Goal: Task Accomplishment & Management: Manage account settings

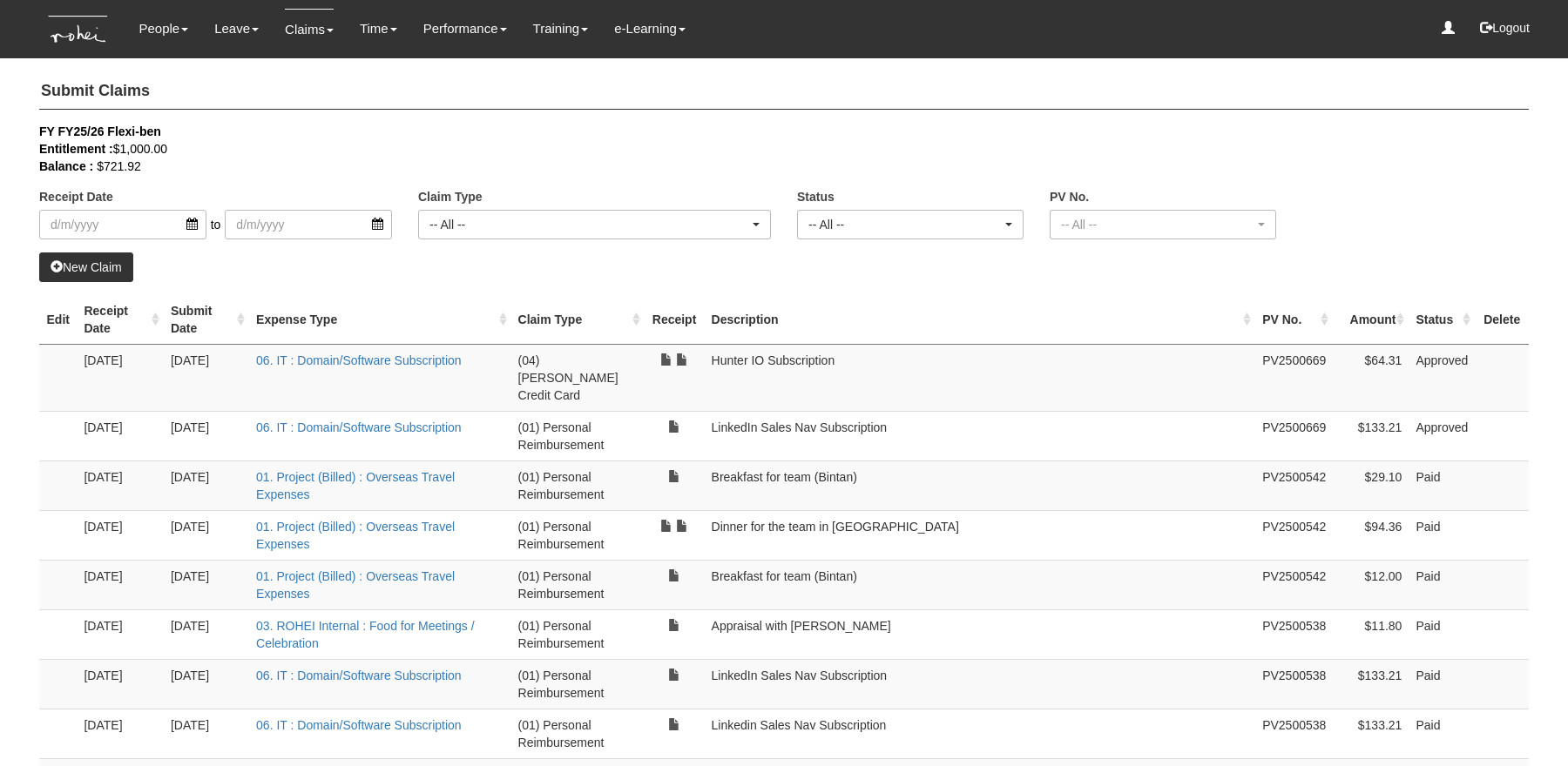
select select "50"
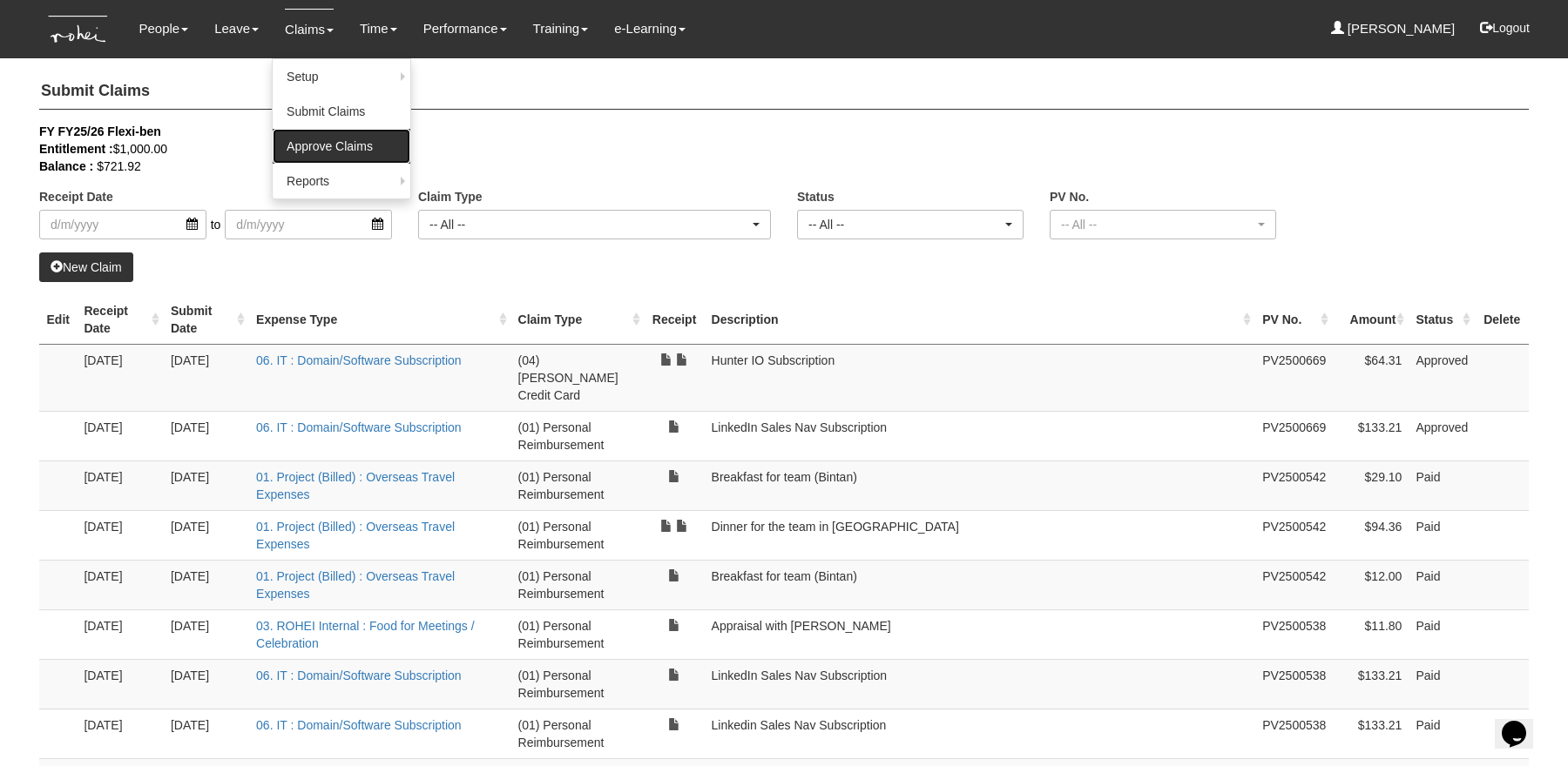
click at [306, 136] on link "Approve Claims" at bounding box center [341, 146] width 138 height 35
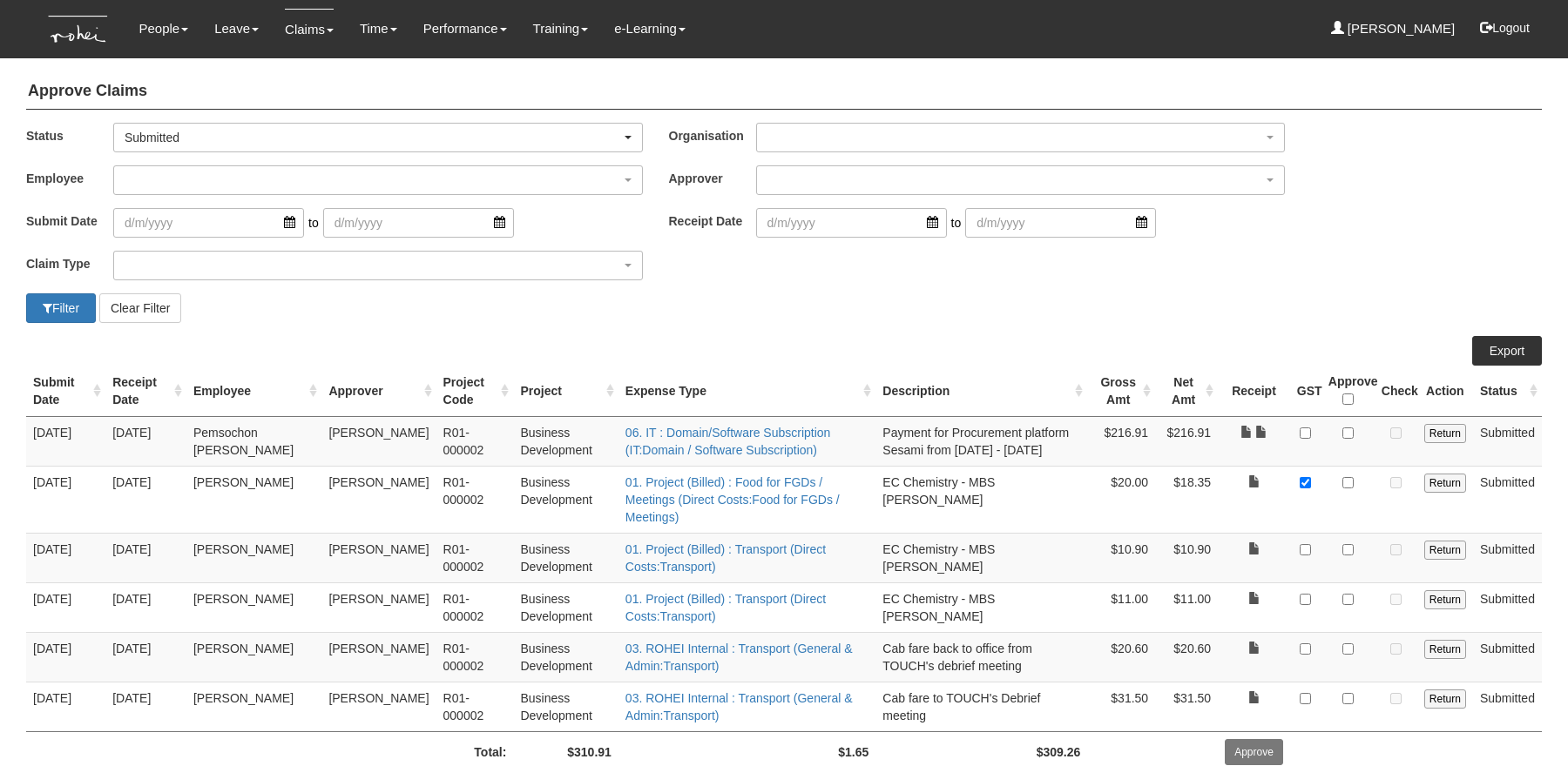
select select "50"
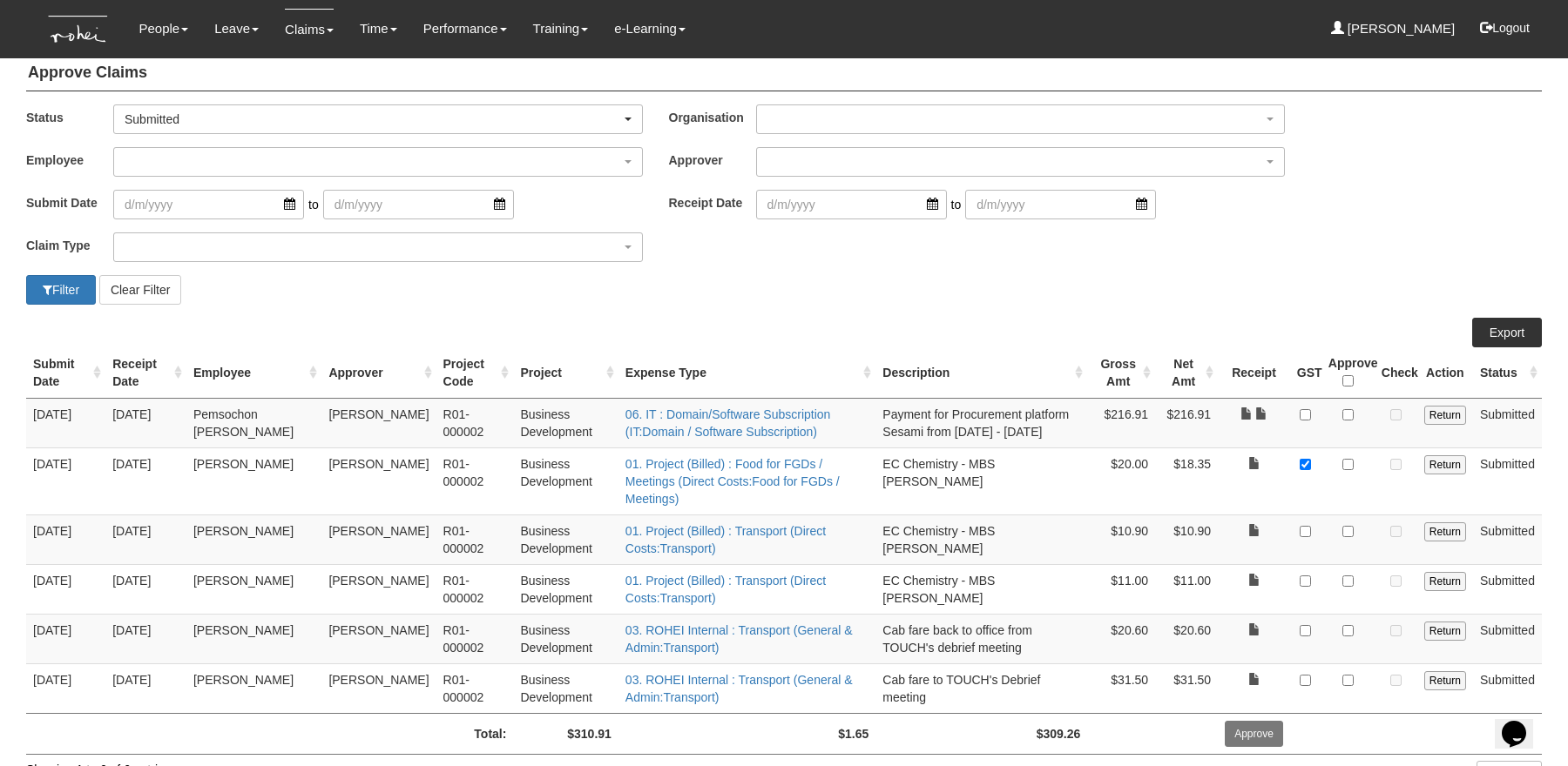
scroll to position [22, 0]
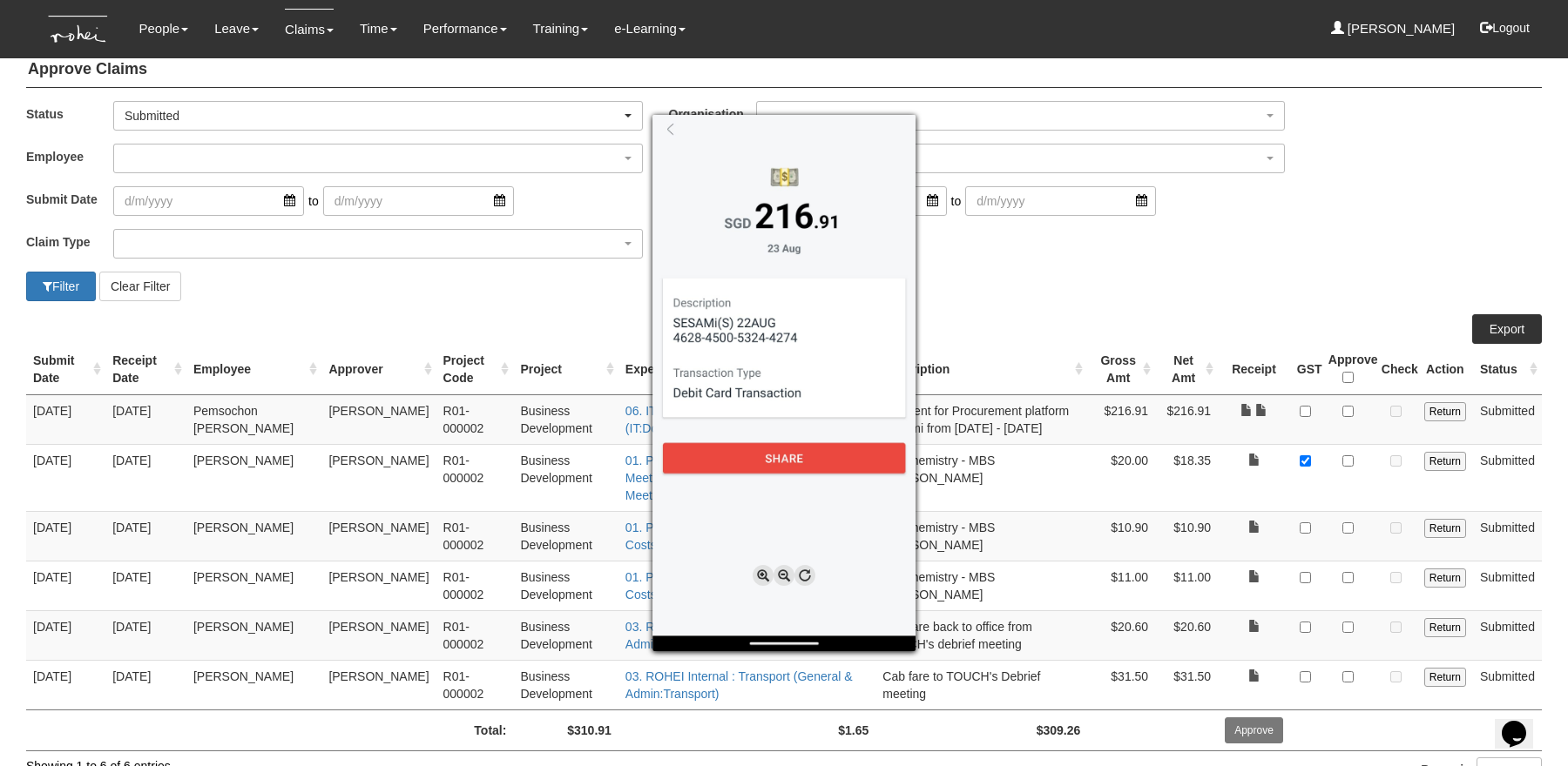
click at [1294, 263] on div at bounding box center [784, 383] width 1568 height 766
click at [1267, 410] on div at bounding box center [784, 383] width 1568 height 766
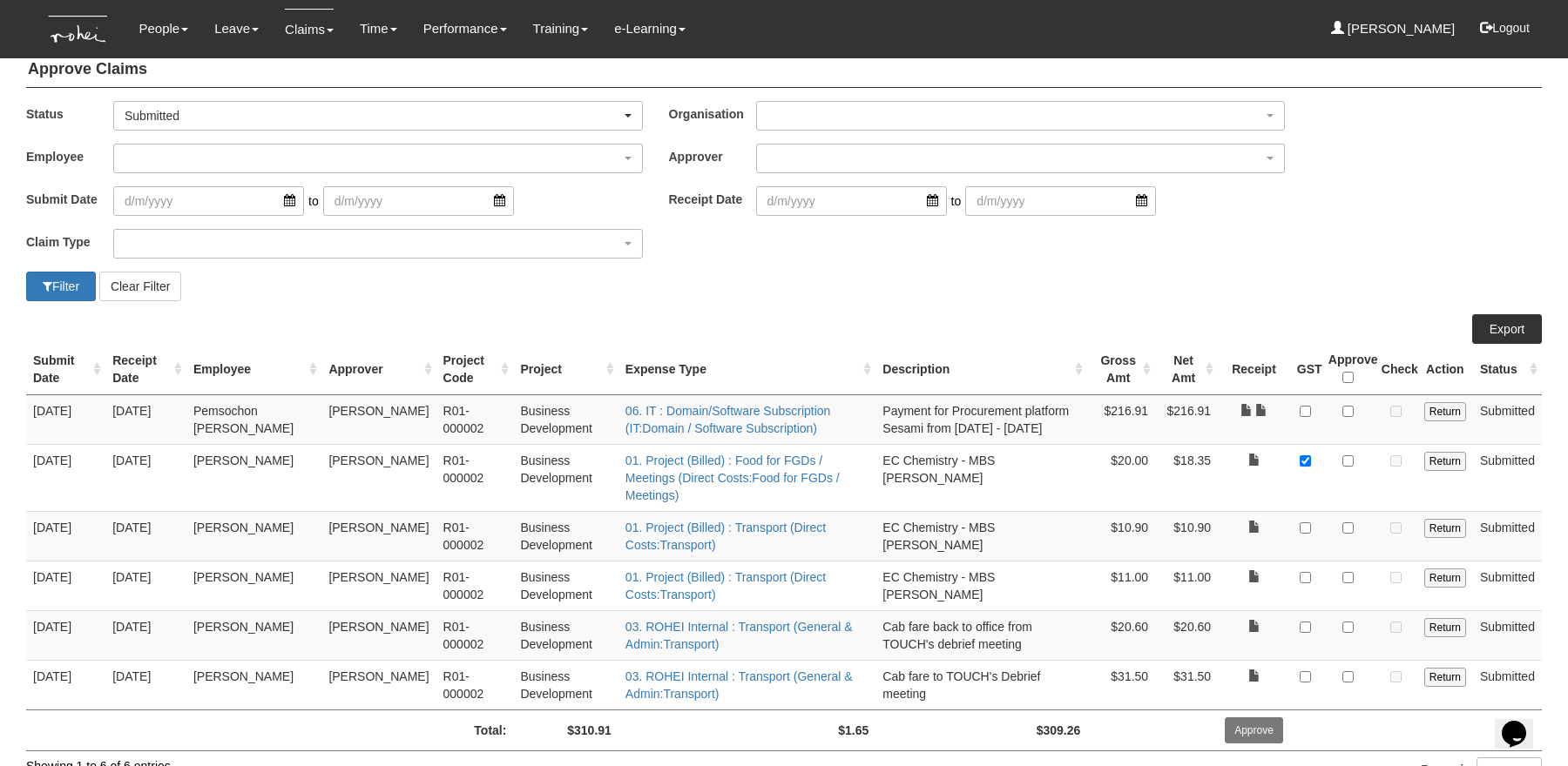
click at [1308, 274] on div "Filter Clear Filter" at bounding box center [784, 286] width 1542 height 29
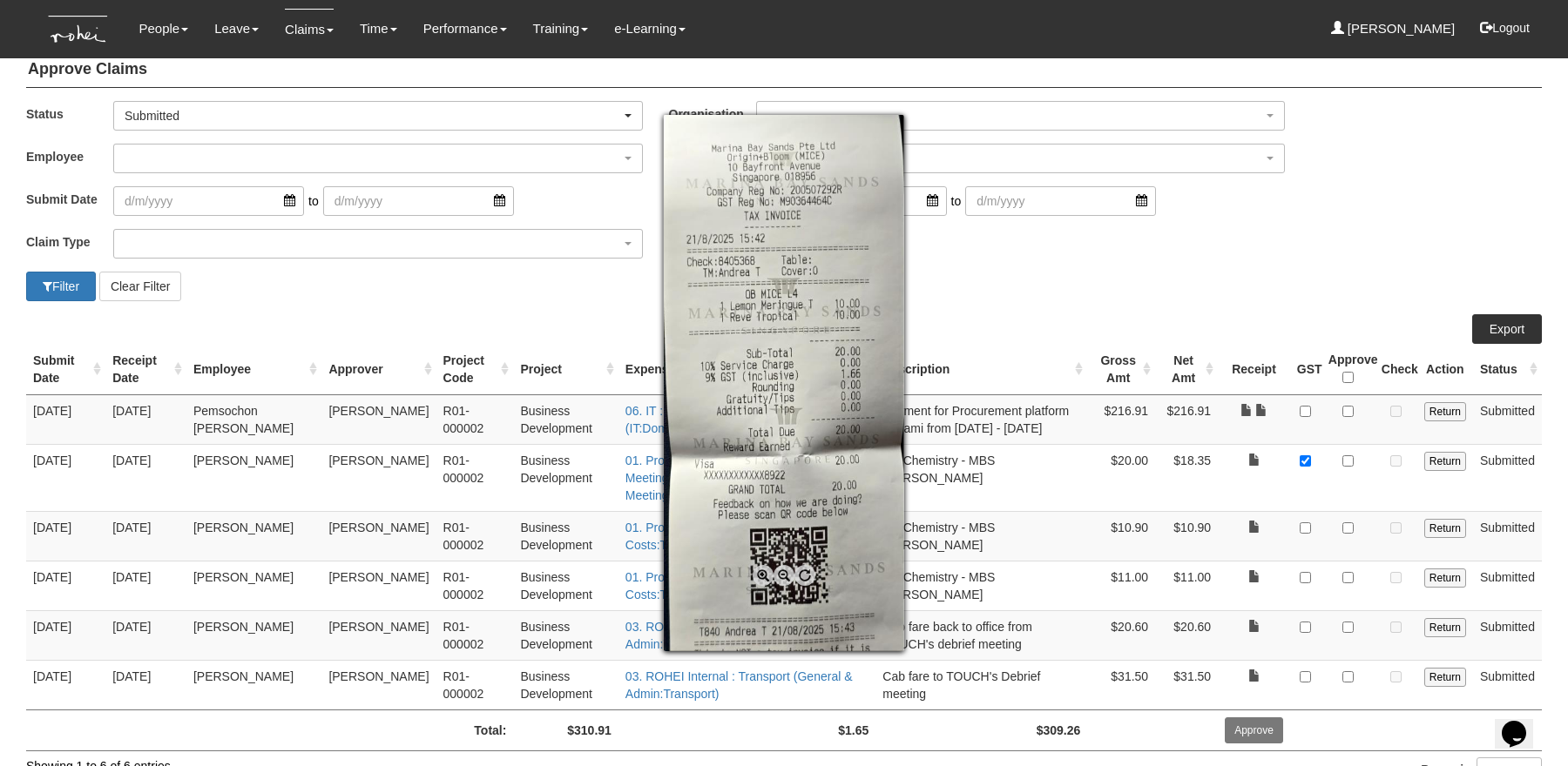
click at [1262, 279] on div at bounding box center [784, 383] width 1568 height 766
click at [1261, 246] on div at bounding box center [784, 383] width 1568 height 766
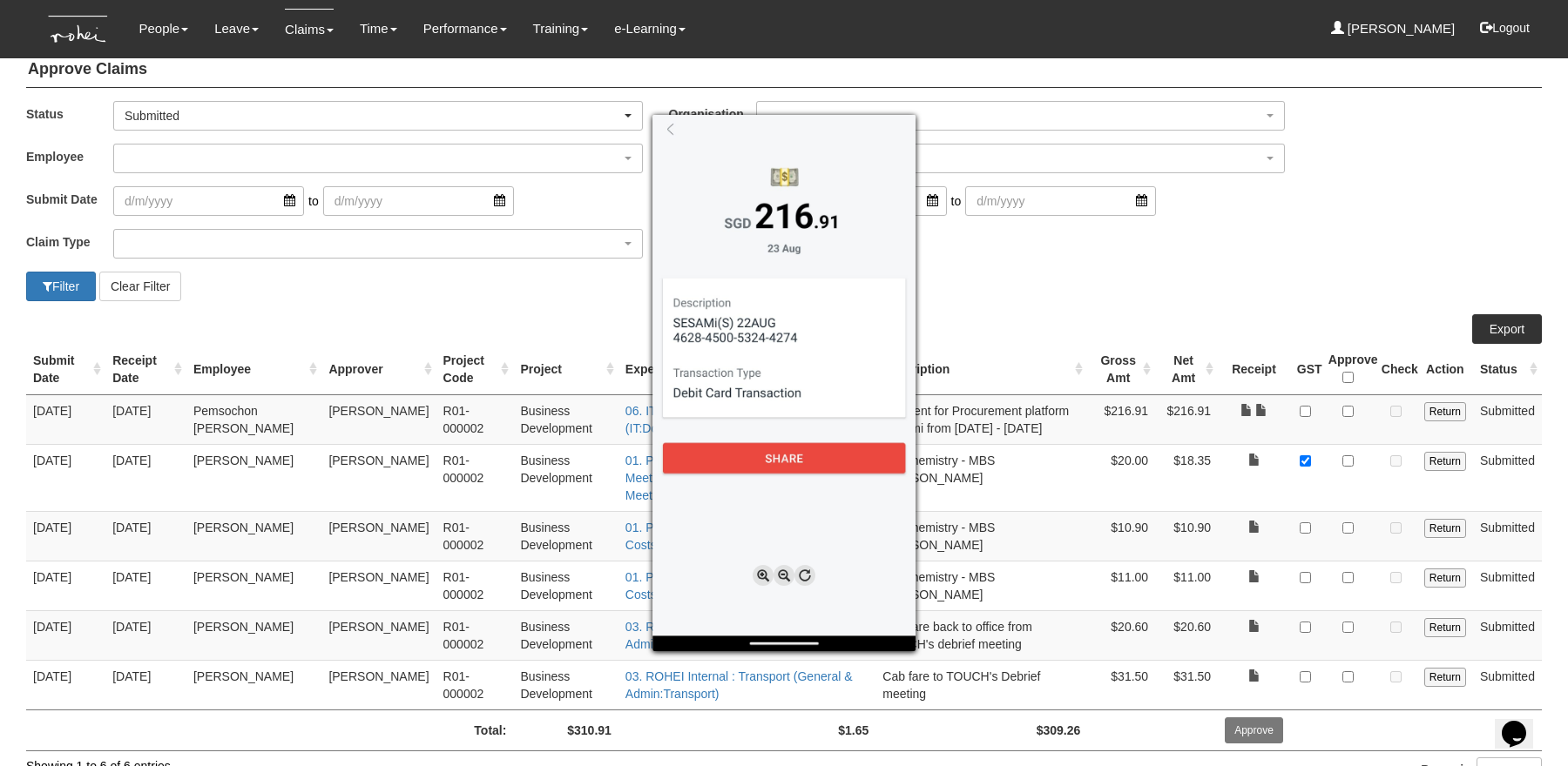
click at [1303, 264] on div at bounding box center [784, 383] width 1568 height 766
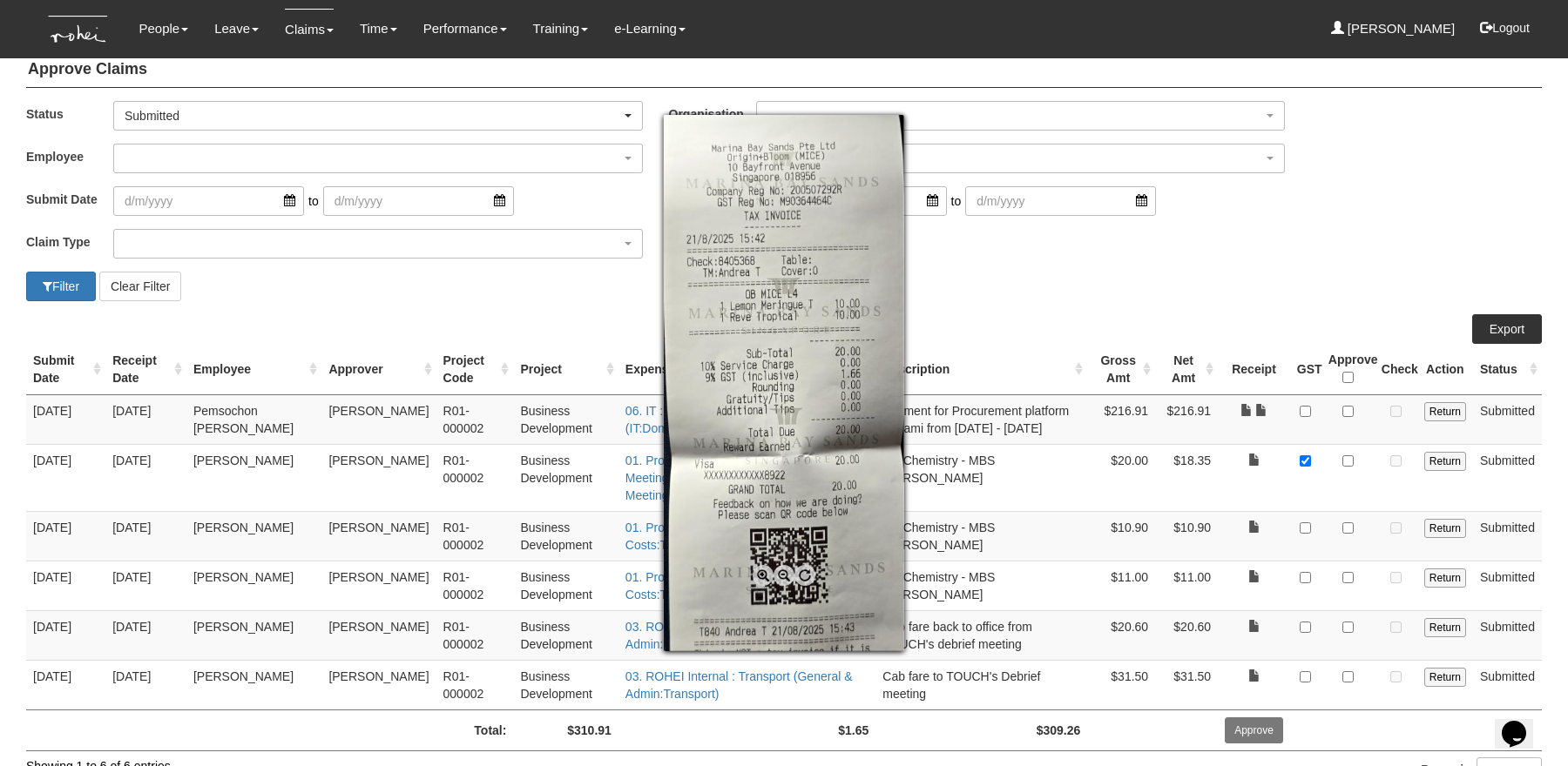
click at [1287, 245] on div at bounding box center [784, 383] width 1568 height 766
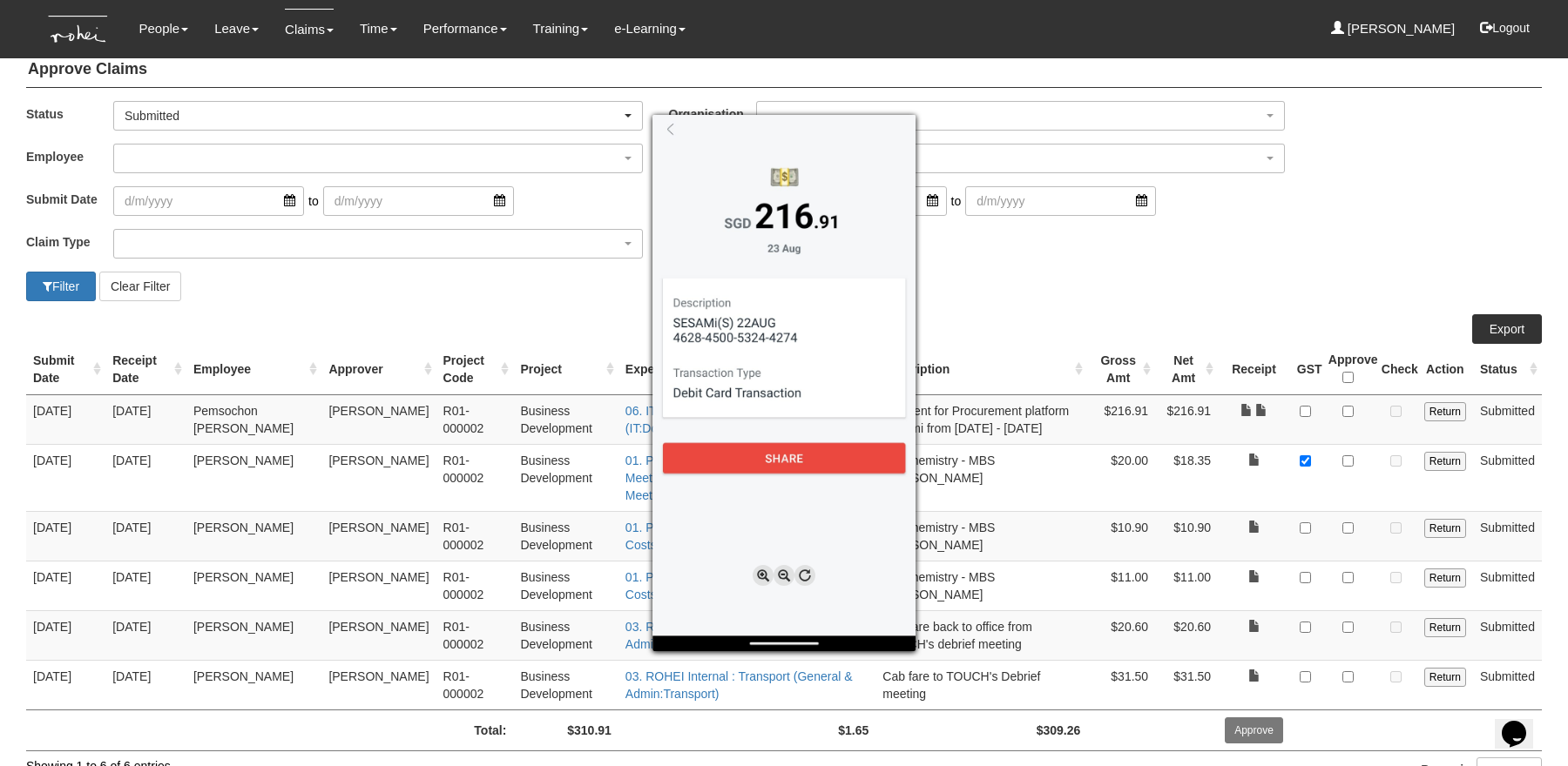
click at [1251, 505] on div at bounding box center [784, 383] width 1568 height 766
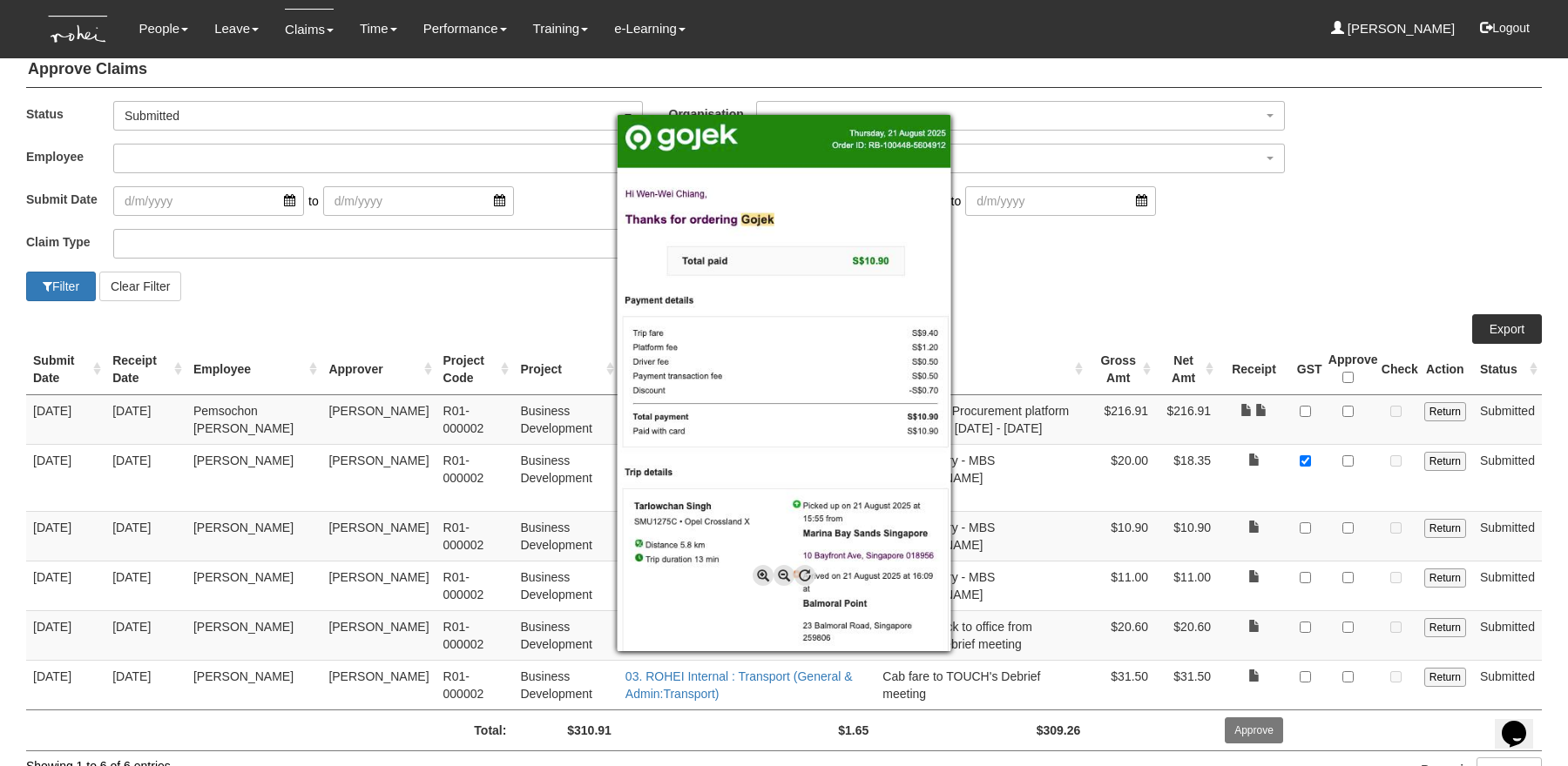
click at [1286, 233] on div at bounding box center [784, 383] width 1568 height 766
click at [1254, 556] on div at bounding box center [784, 383] width 1568 height 766
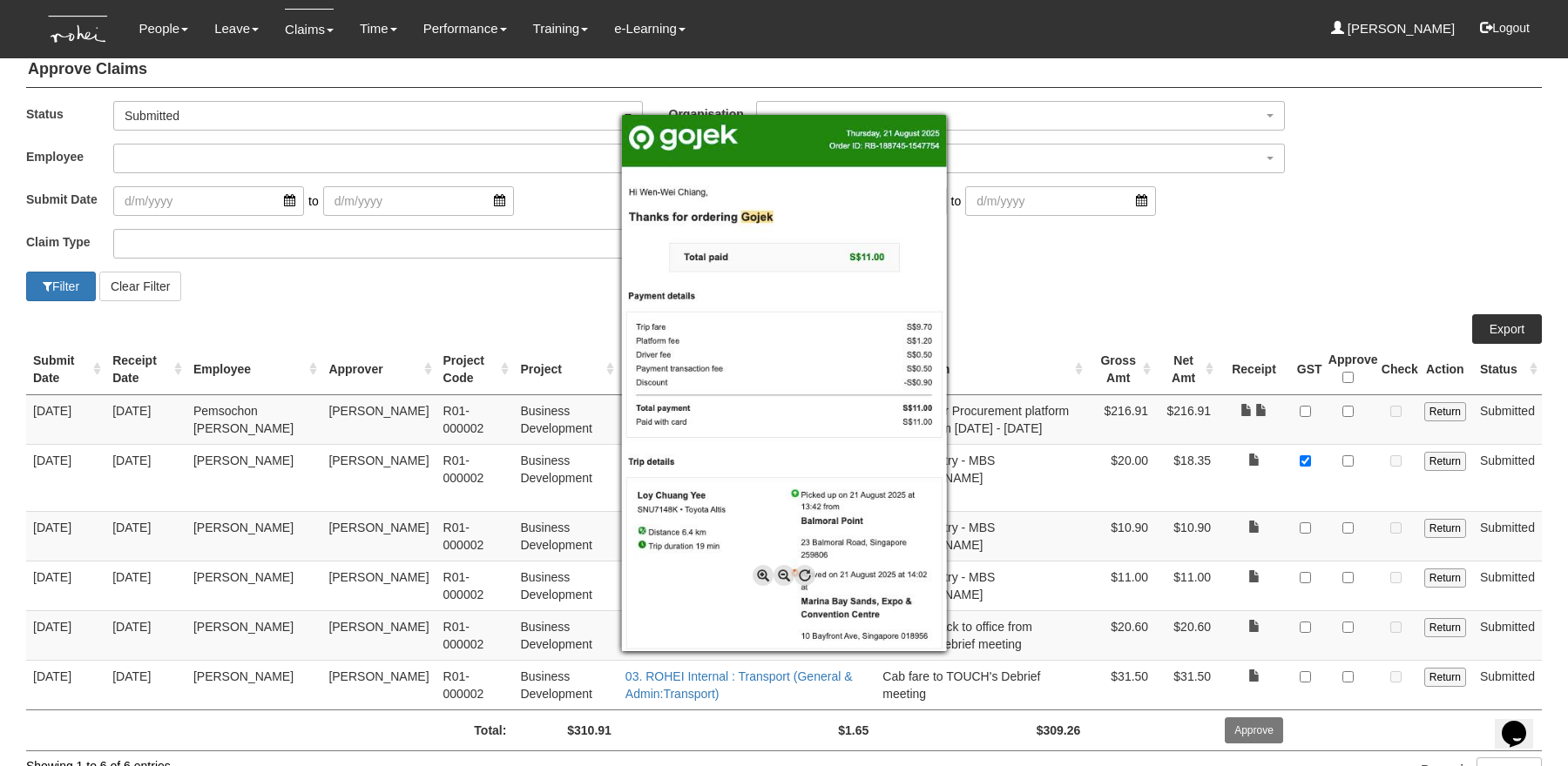
click at [1382, 266] on div at bounding box center [784, 383] width 1568 height 766
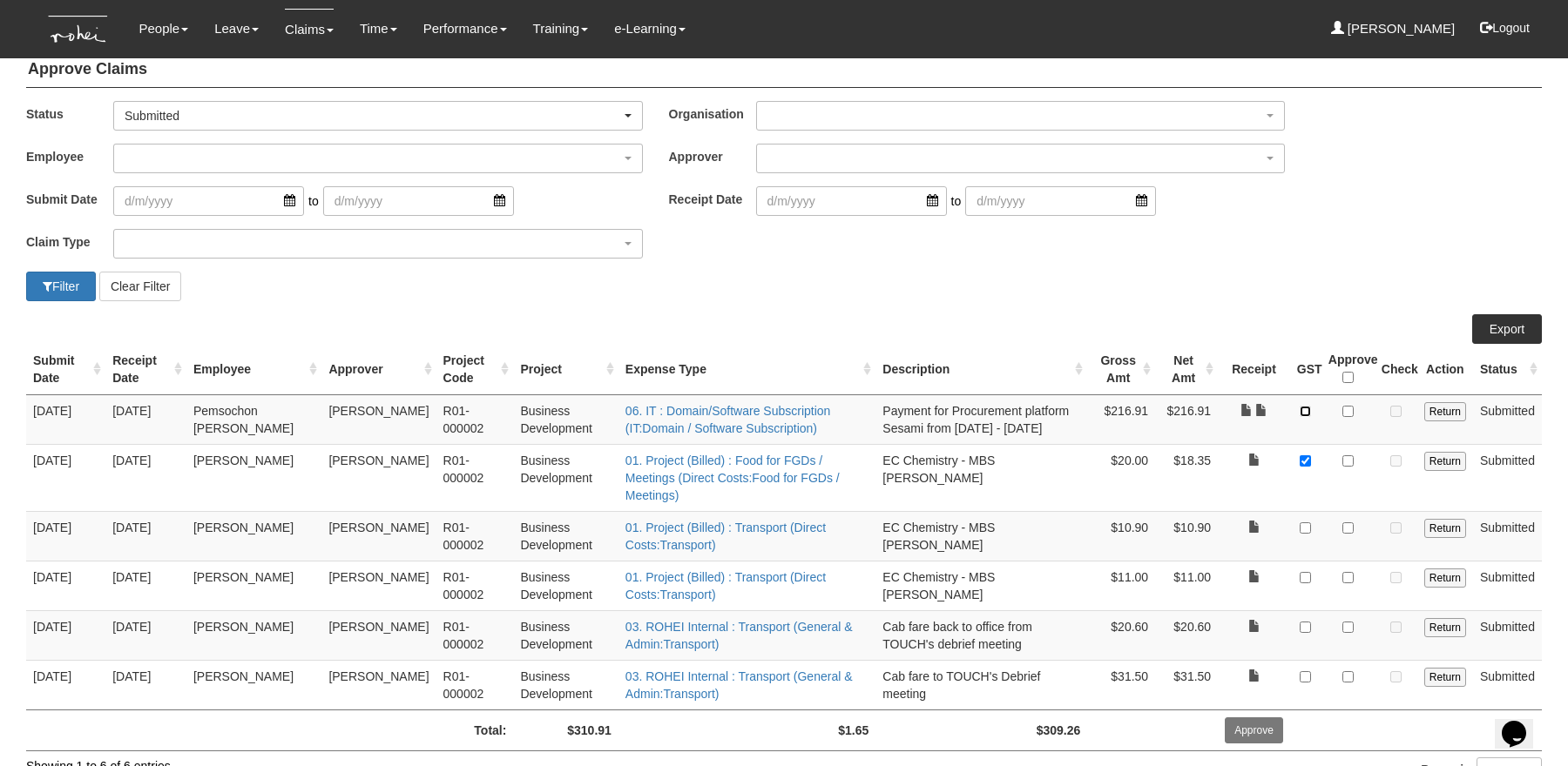
click at [1309, 407] on input "checkbox" at bounding box center [1305, 411] width 11 height 11
checkbox input "true"
click at [1346, 411] on input "checkbox" at bounding box center [1347, 411] width 11 height 11
checkbox input "true"
click at [1350, 457] on input "checkbox" at bounding box center [1347, 461] width 11 height 11
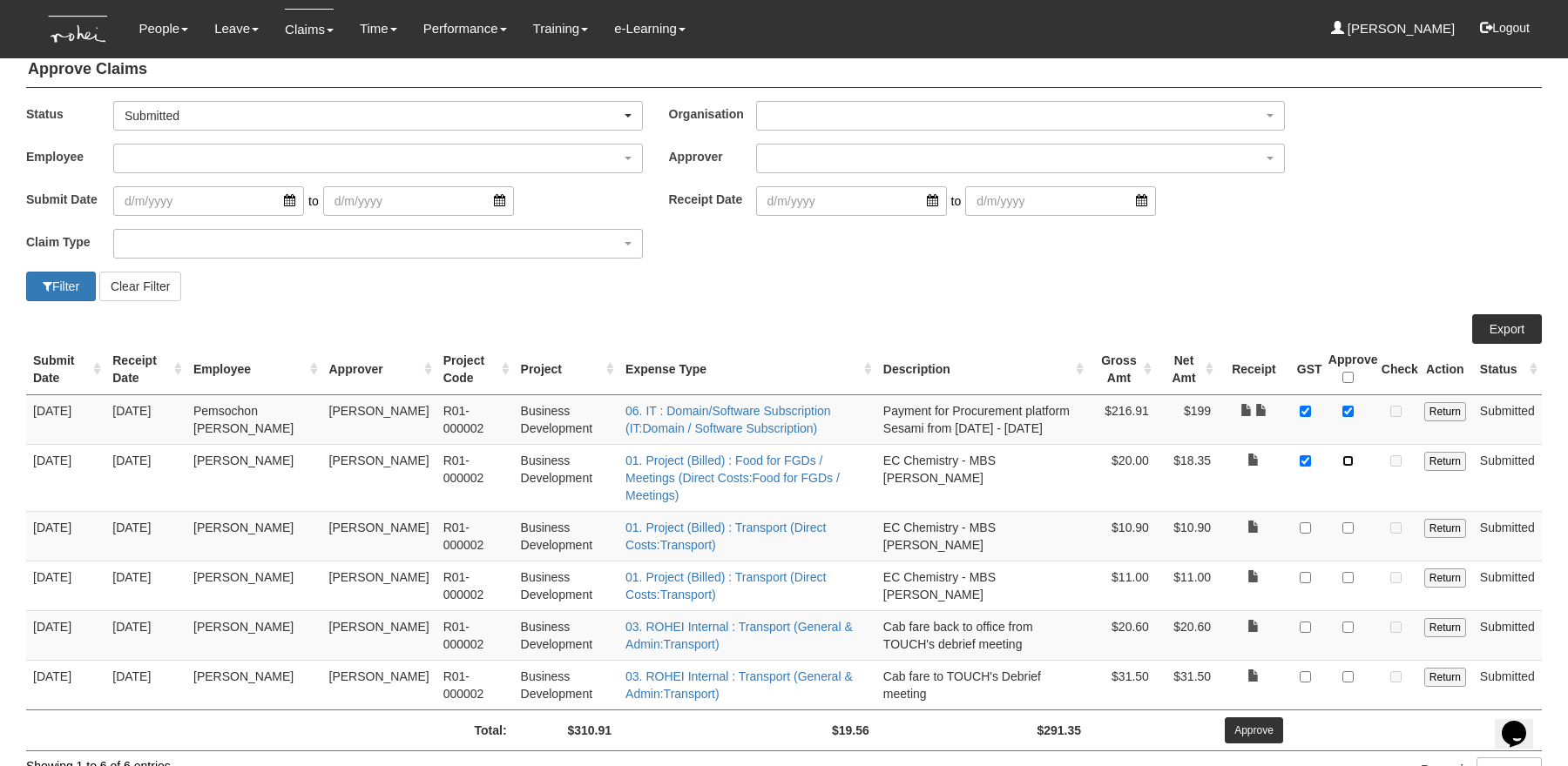
checkbox input "true"
click at [1353, 523] on input "checkbox" at bounding box center [1347, 528] width 11 height 11
checkbox input "true"
click at [1348, 572] on input "checkbox" at bounding box center [1347, 577] width 11 height 11
checkbox input "true"
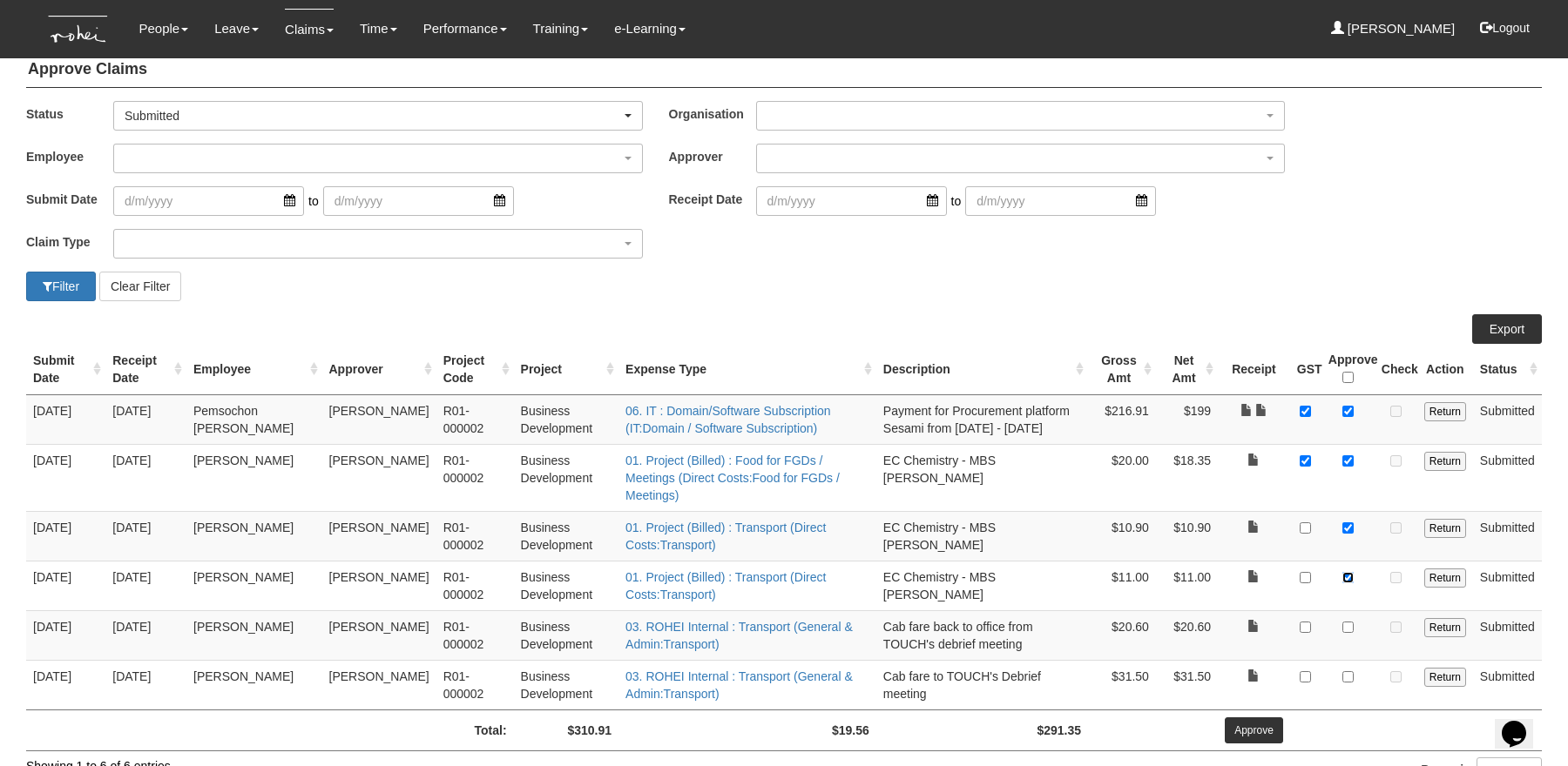
scroll to position [38, 0]
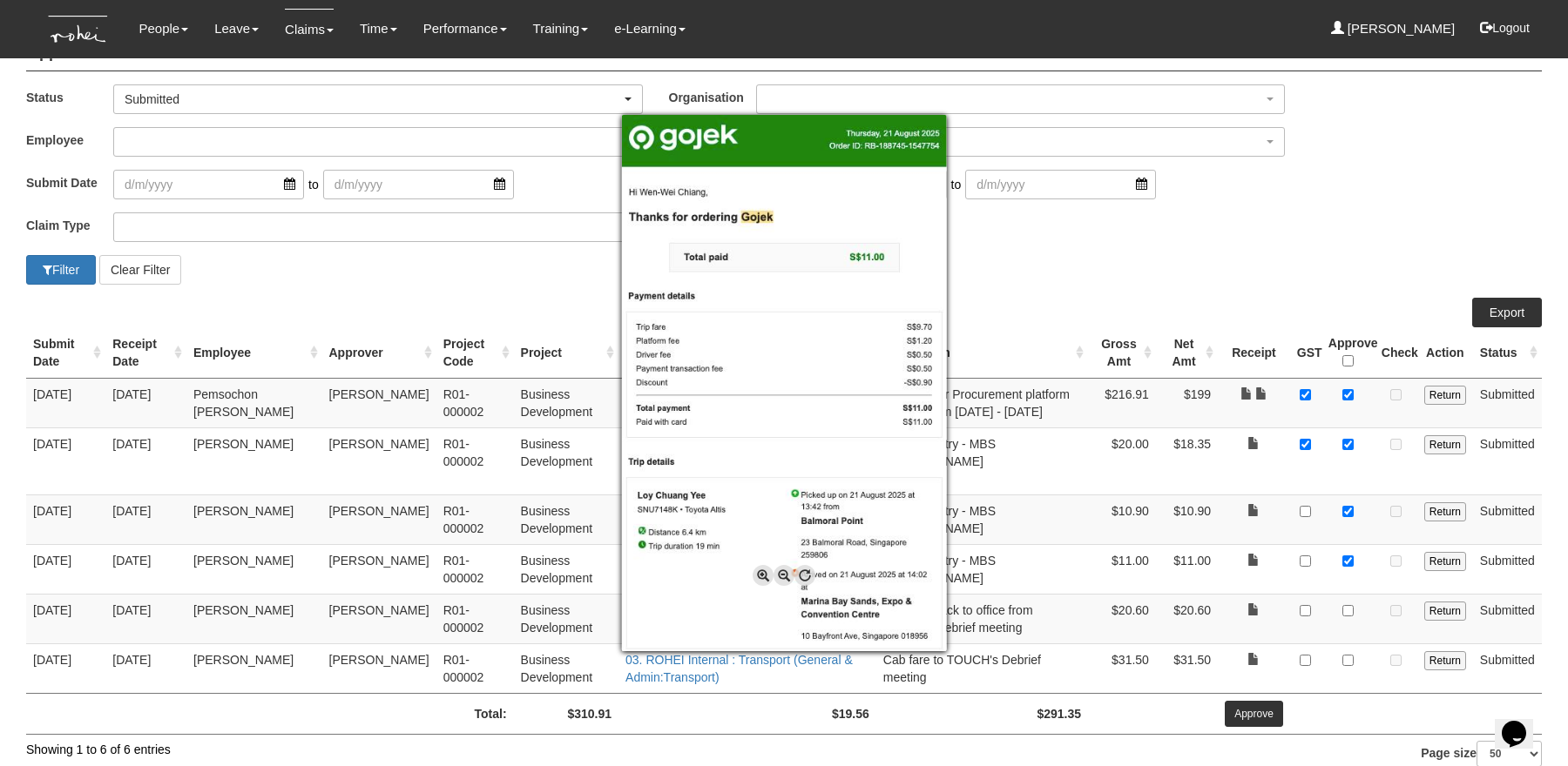
click at [1310, 254] on div at bounding box center [784, 383] width 1568 height 766
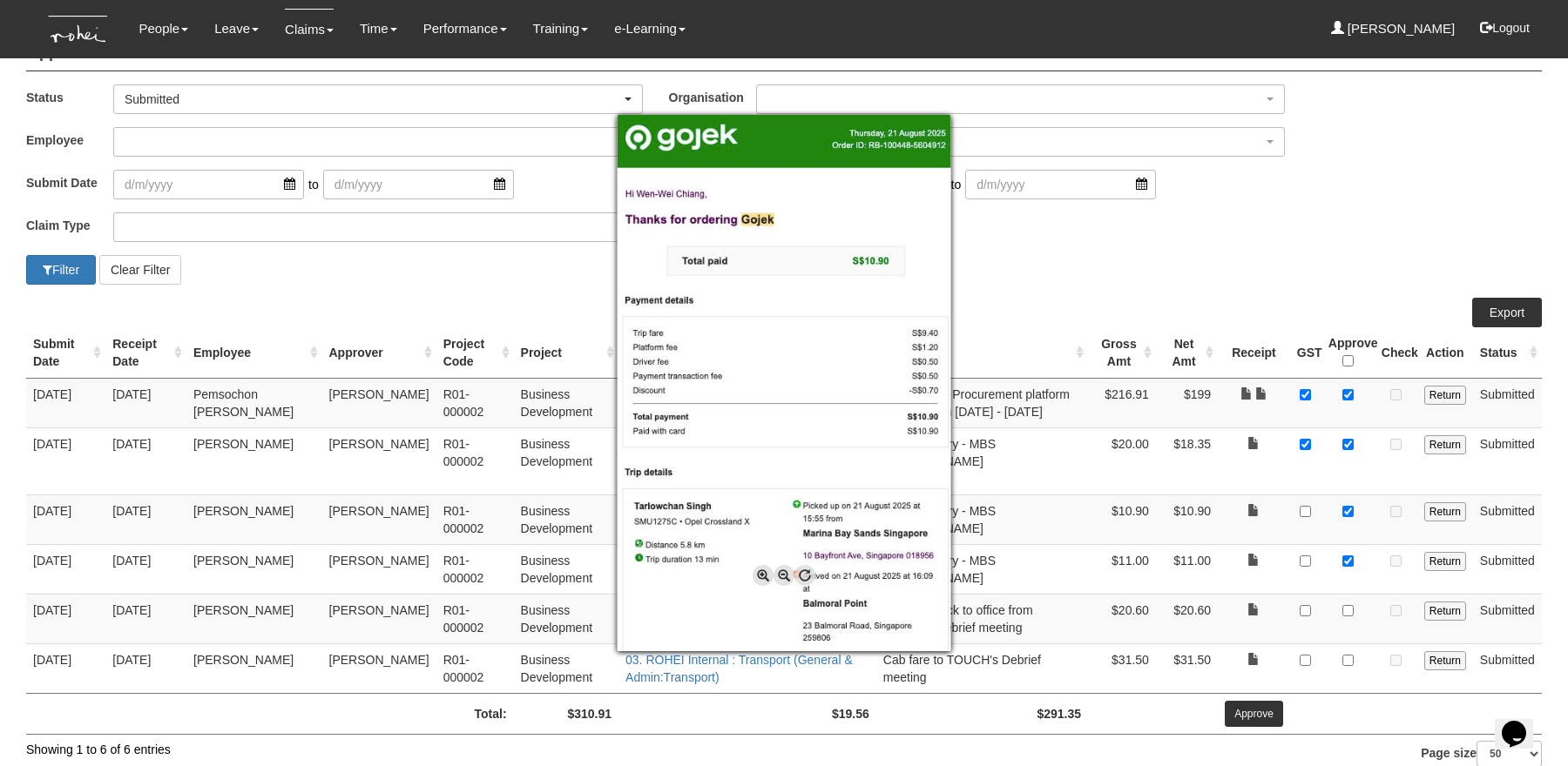
click at [1272, 256] on div at bounding box center [784, 383] width 1568 height 766
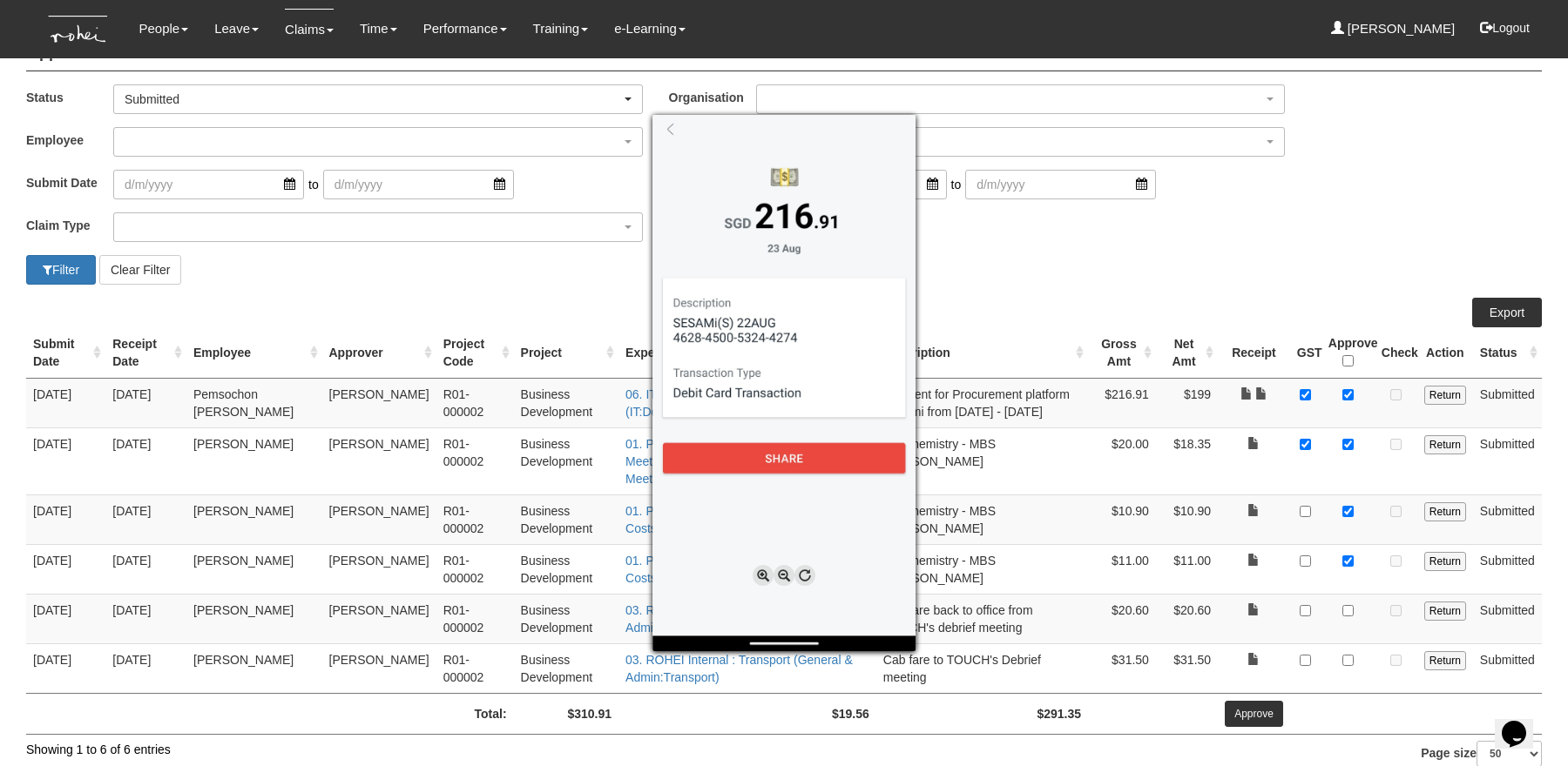
click at [1258, 440] on div at bounding box center [784, 383] width 1568 height 766
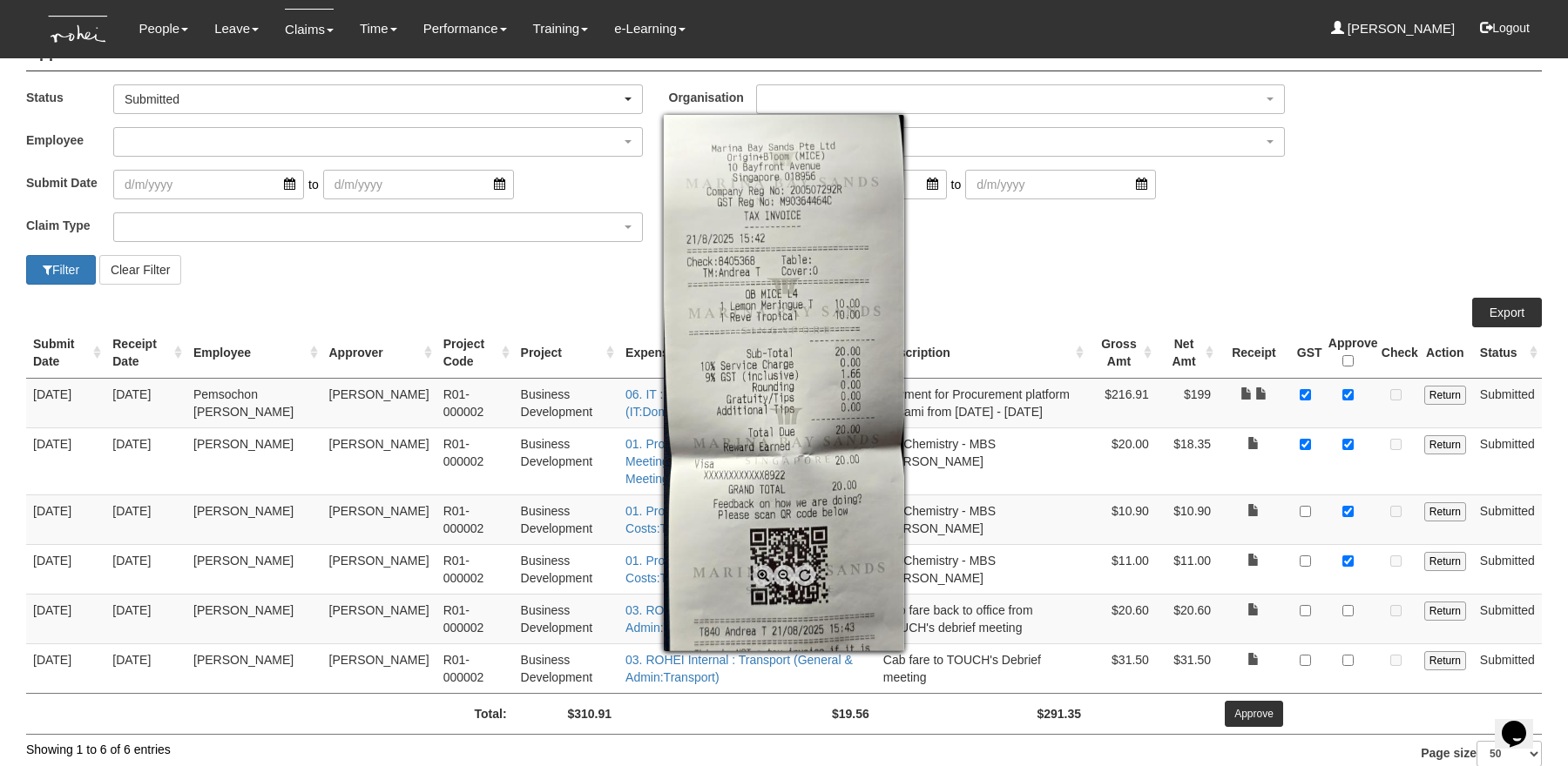
click at [1258, 489] on div at bounding box center [784, 383] width 1568 height 766
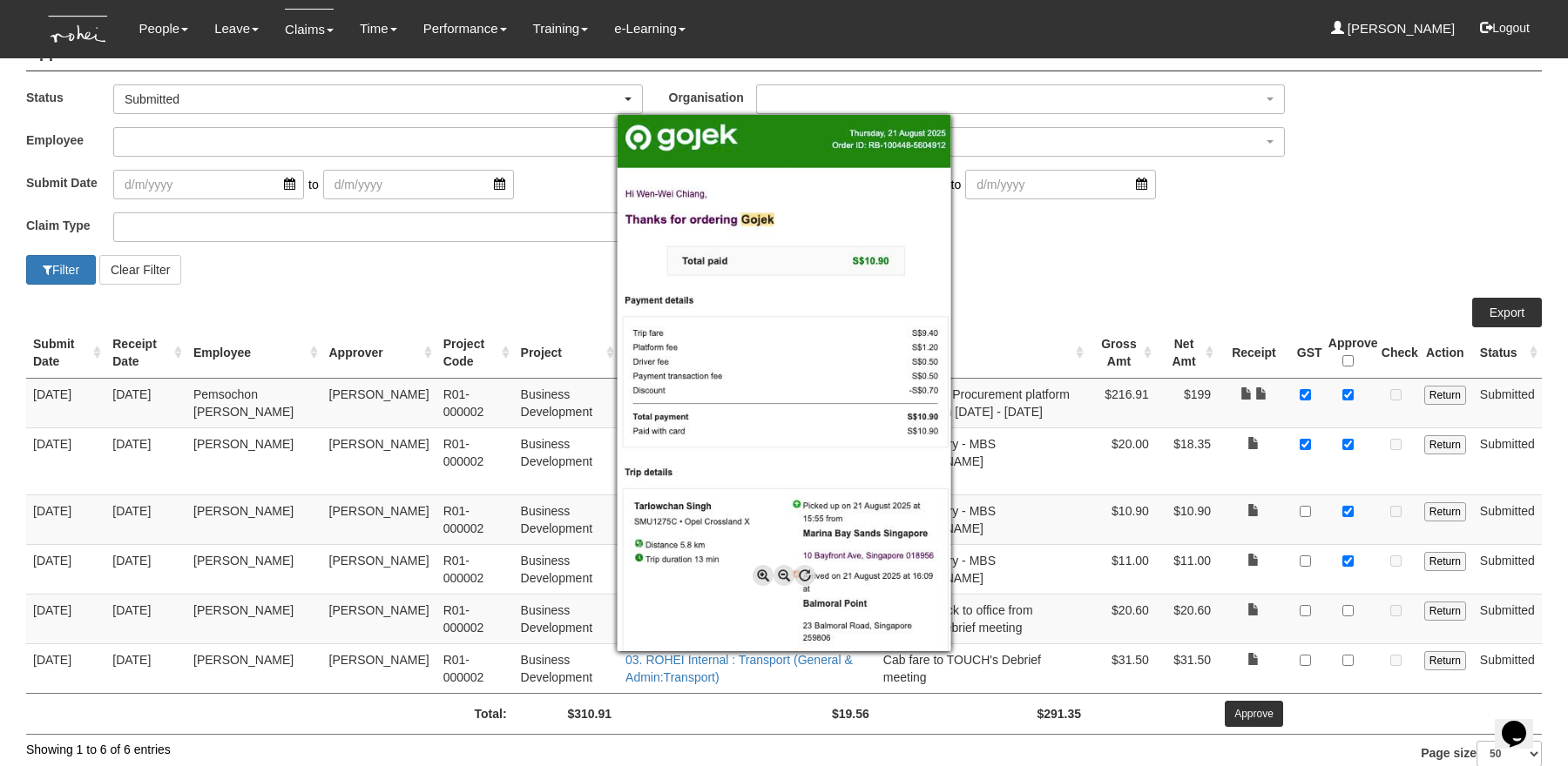
click at [1256, 540] on div at bounding box center [784, 383] width 1568 height 766
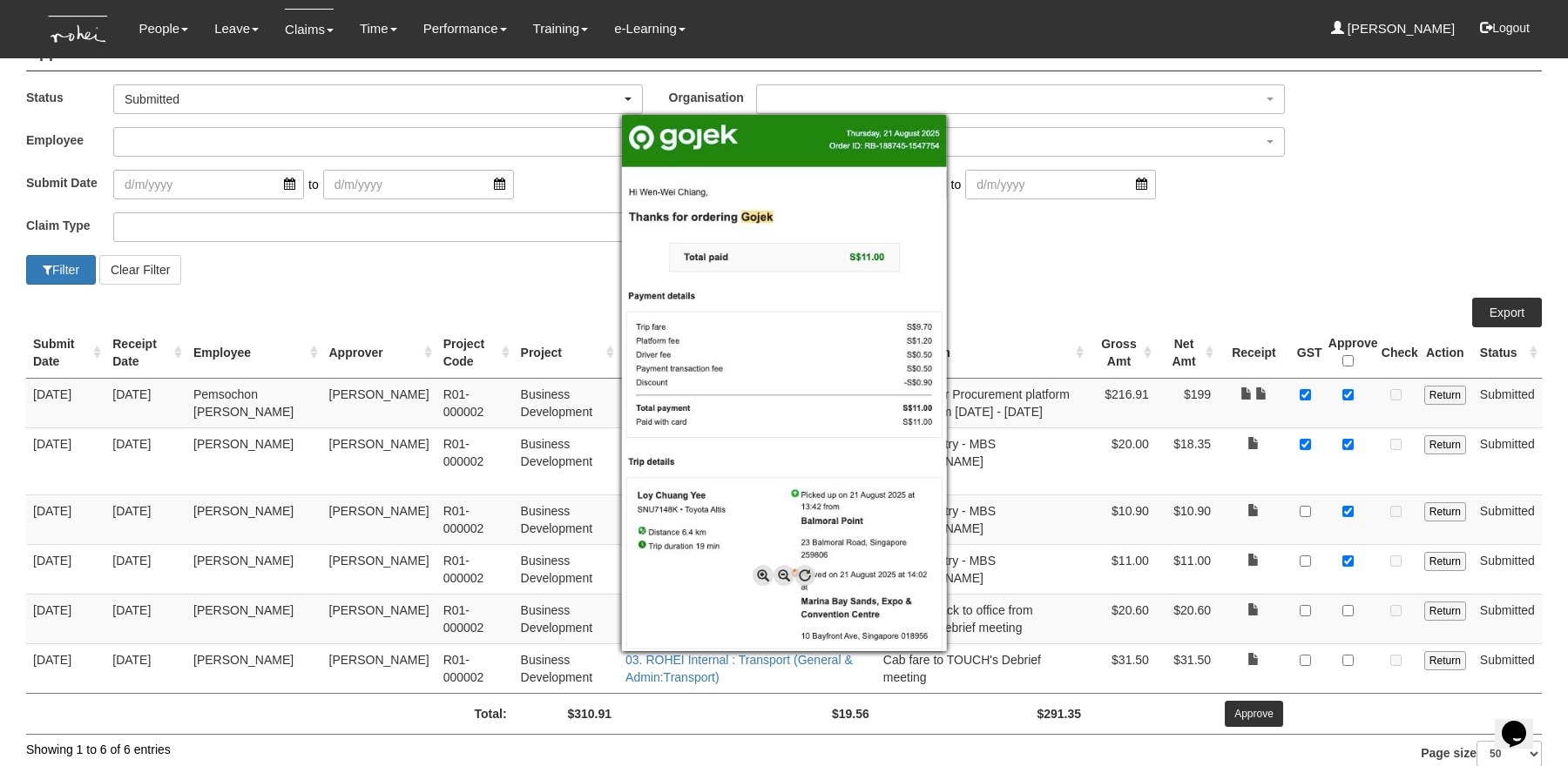
click at [1194, 271] on div at bounding box center [784, 383] width 1568 height 766
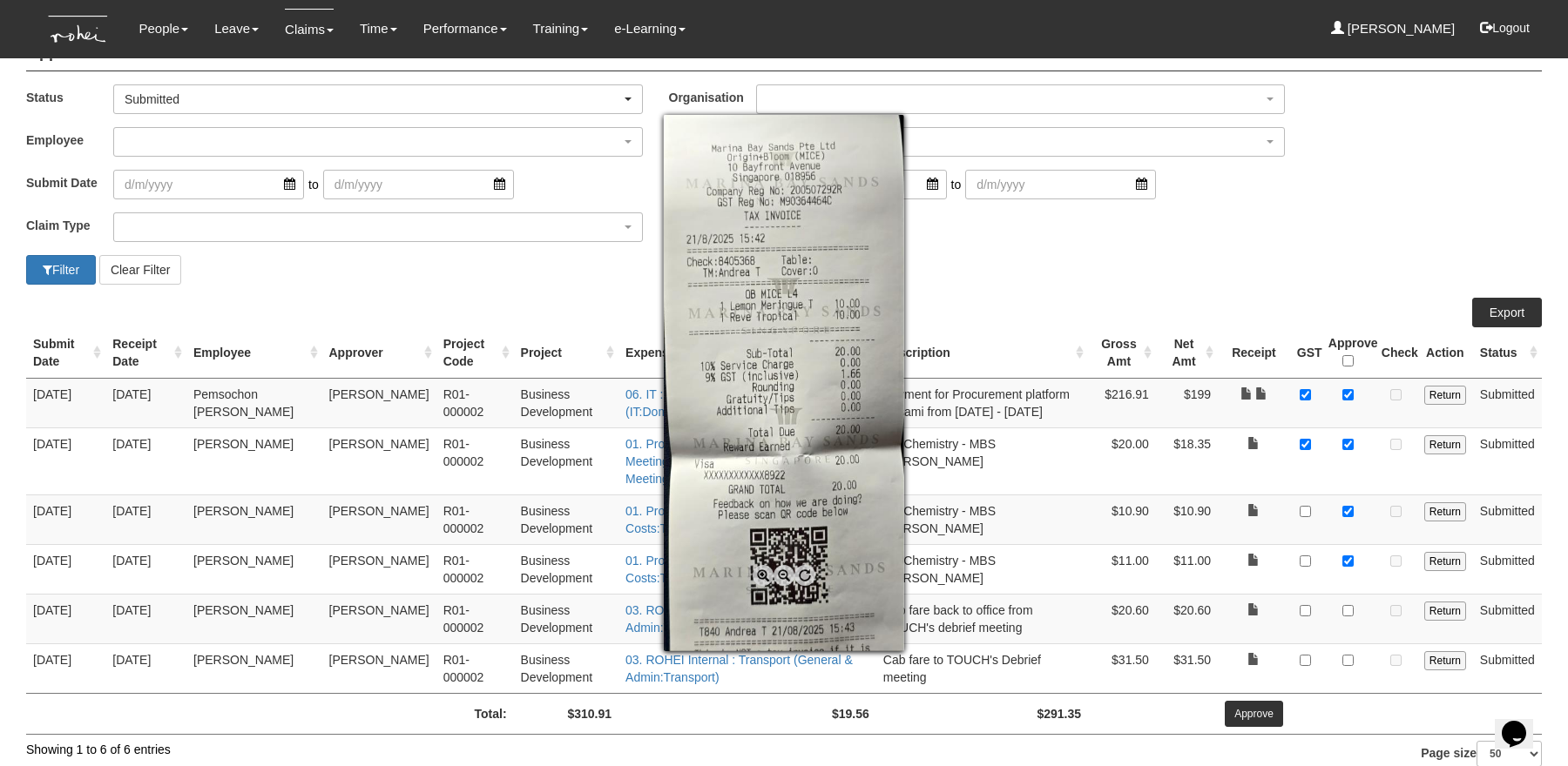
click at [1288, 253] on div at bounding box center [784, 383] width 1568 height 766
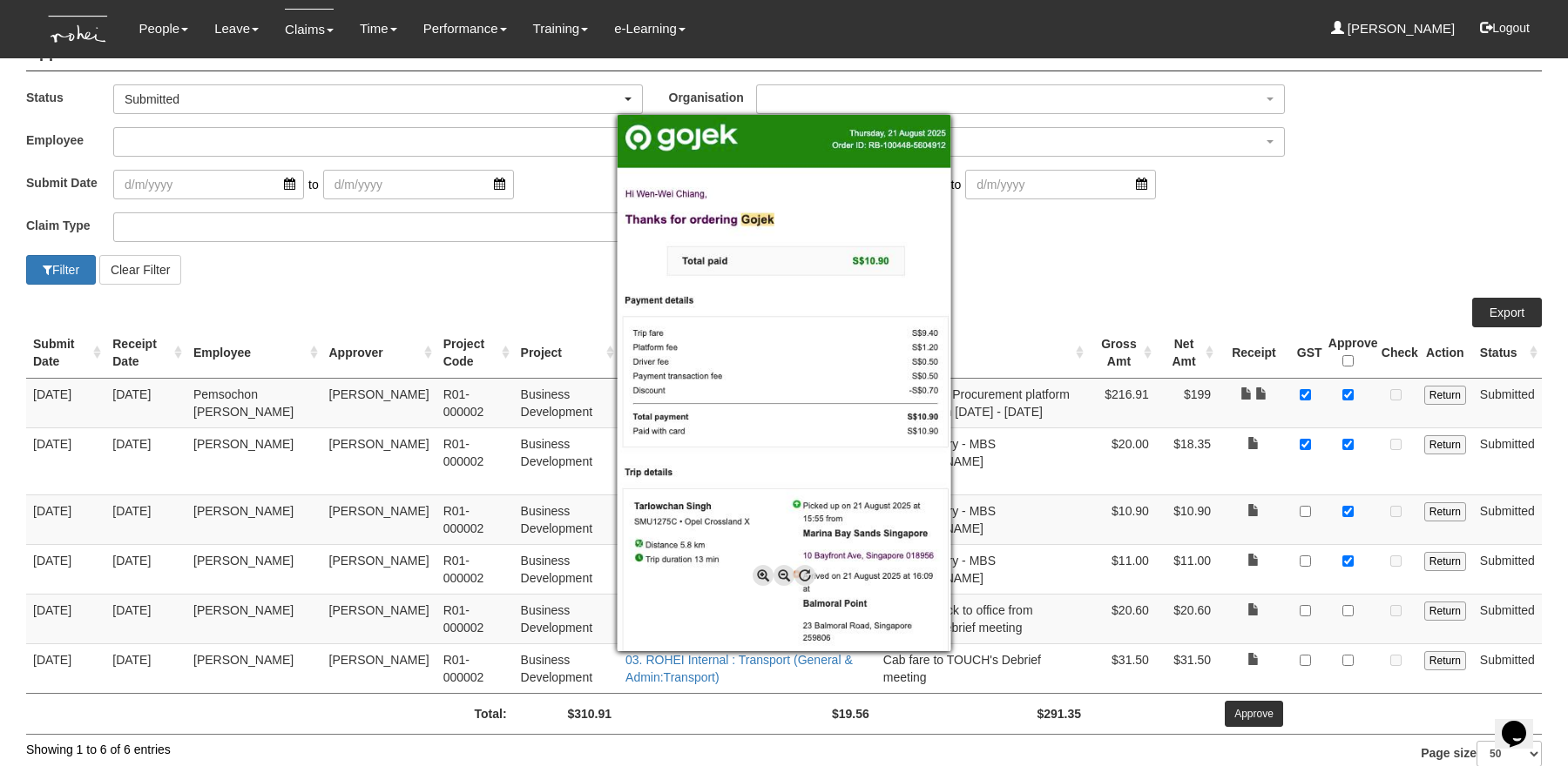
click at [1256, 439] on div at bounding box center [784, 383] width 1568 height 766
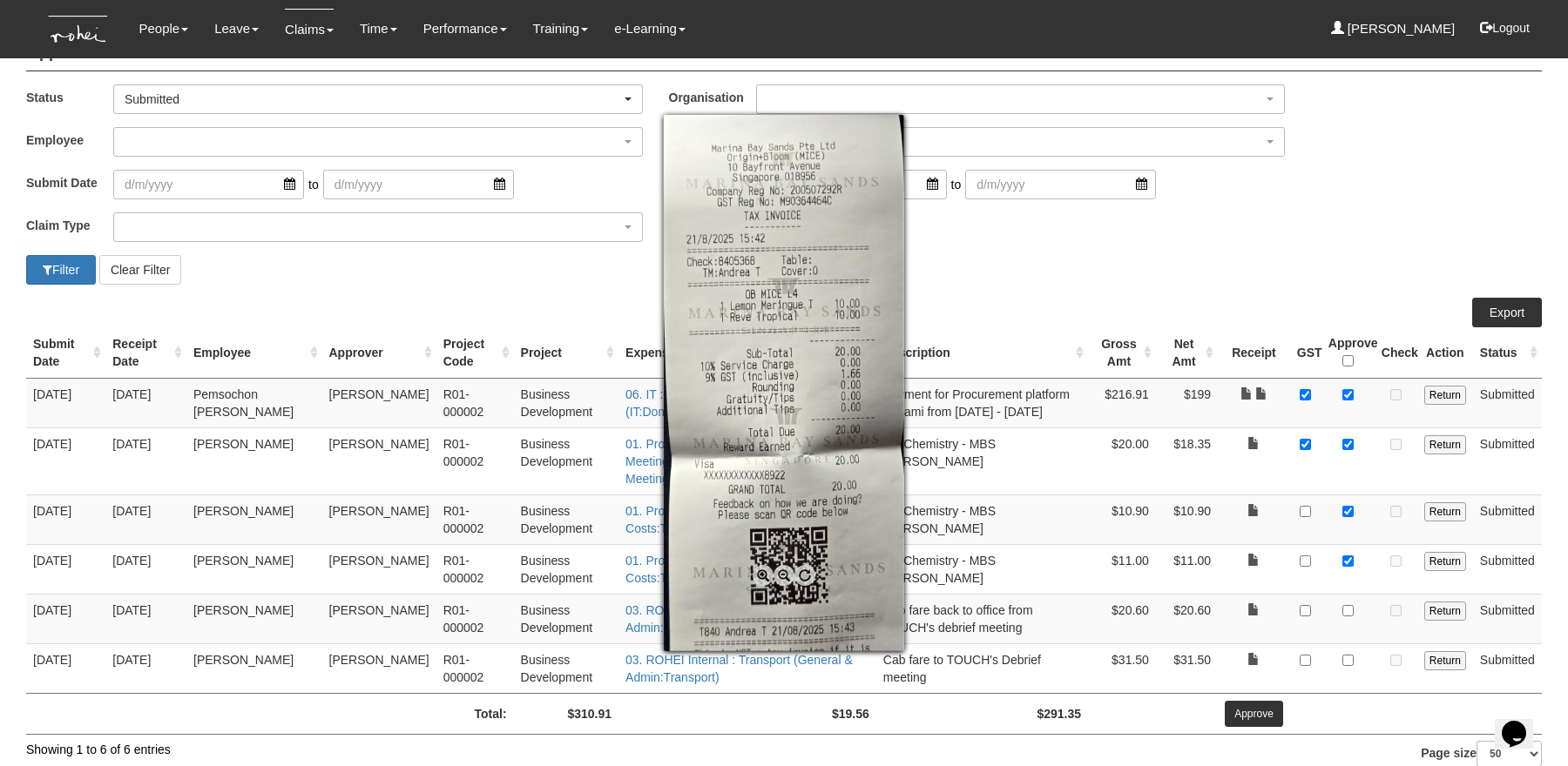
click at [1258, 487] on div at bounding box center [784, 383] width 1568 height 766
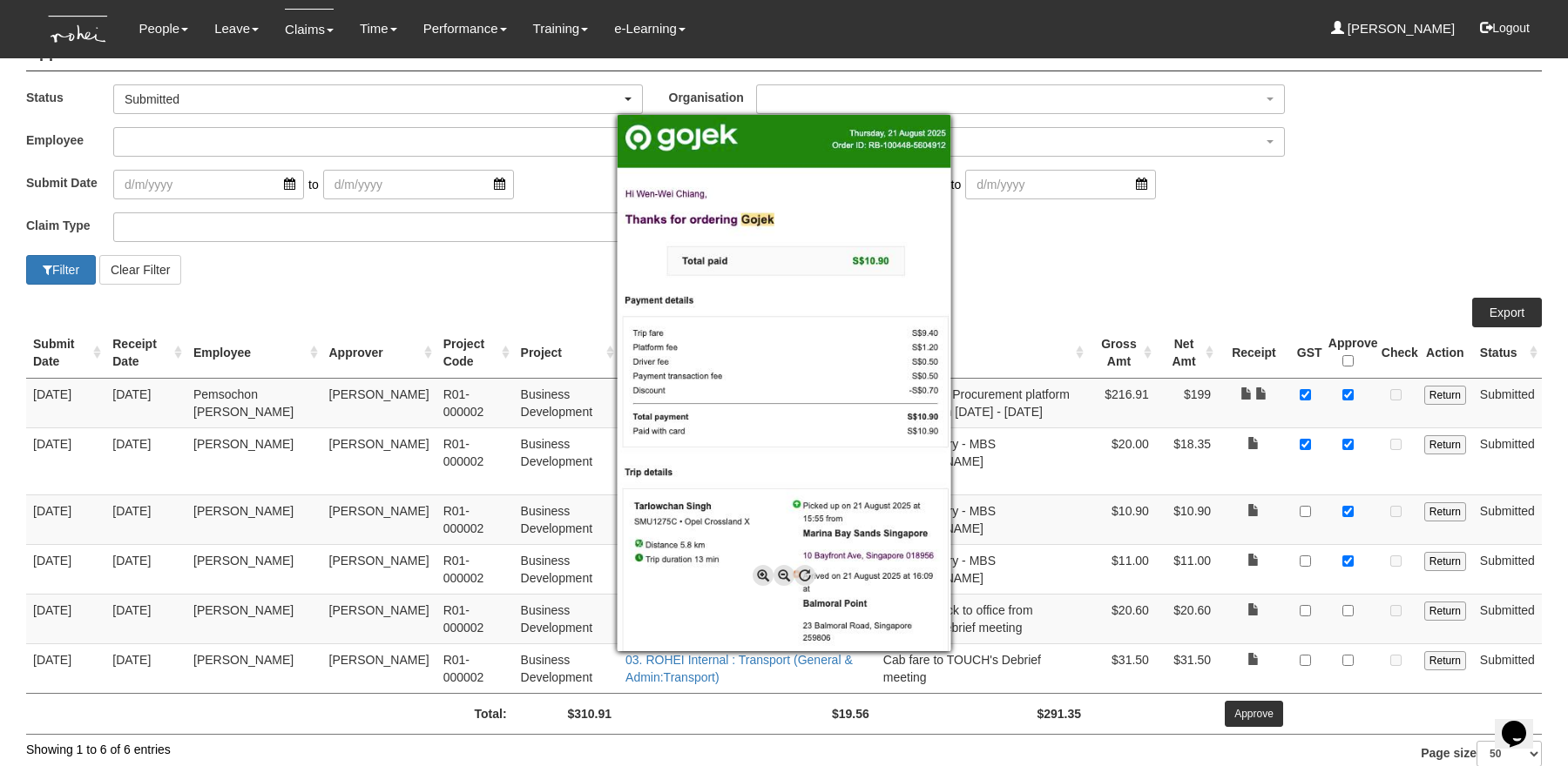
click at [1349, 213] on div at bounding box center [784, 383] width 1568 height 766
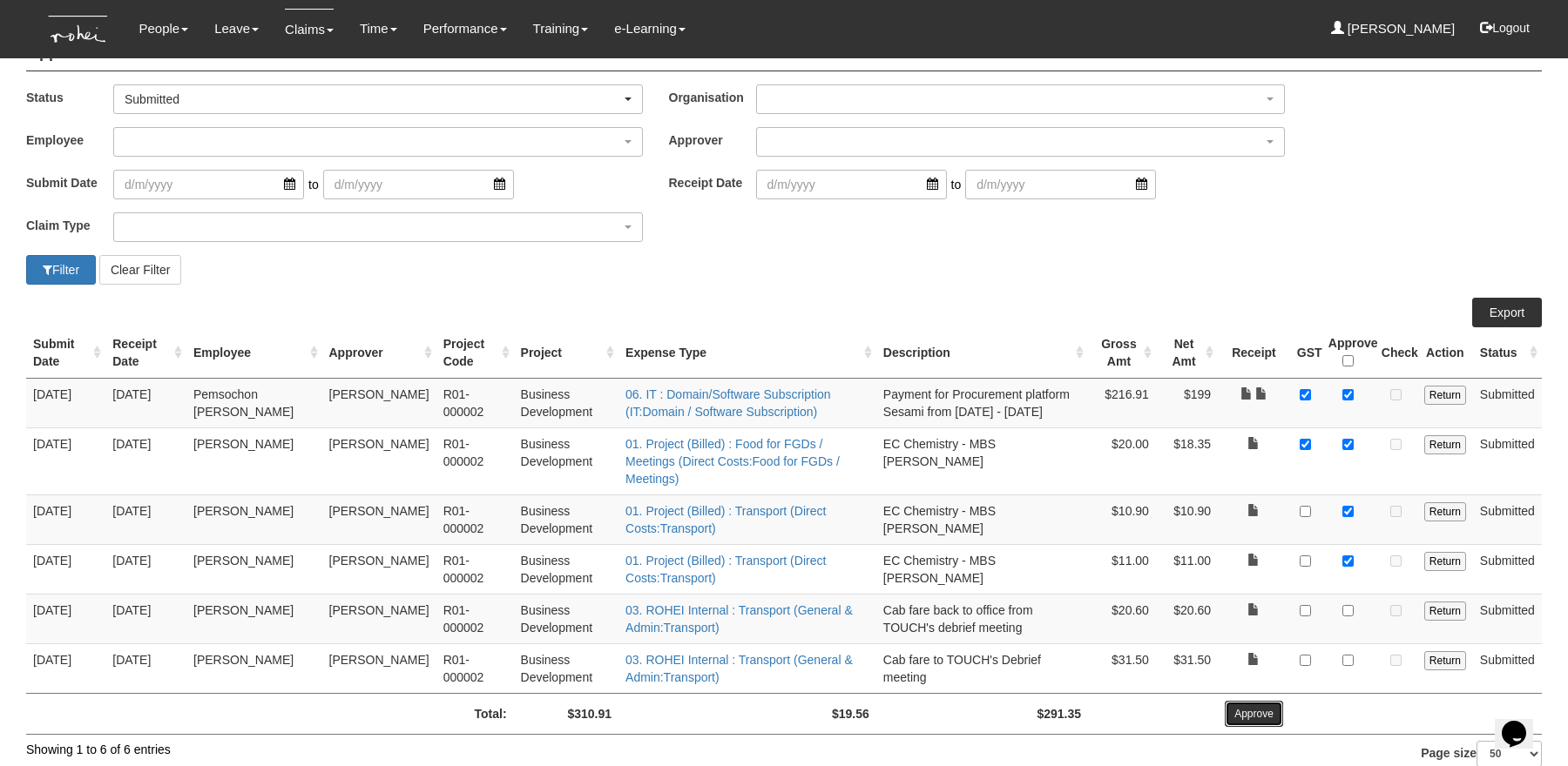
click at [1257, 701] on input "Approve" at bounding box center [1253, 714] width 58 height 26
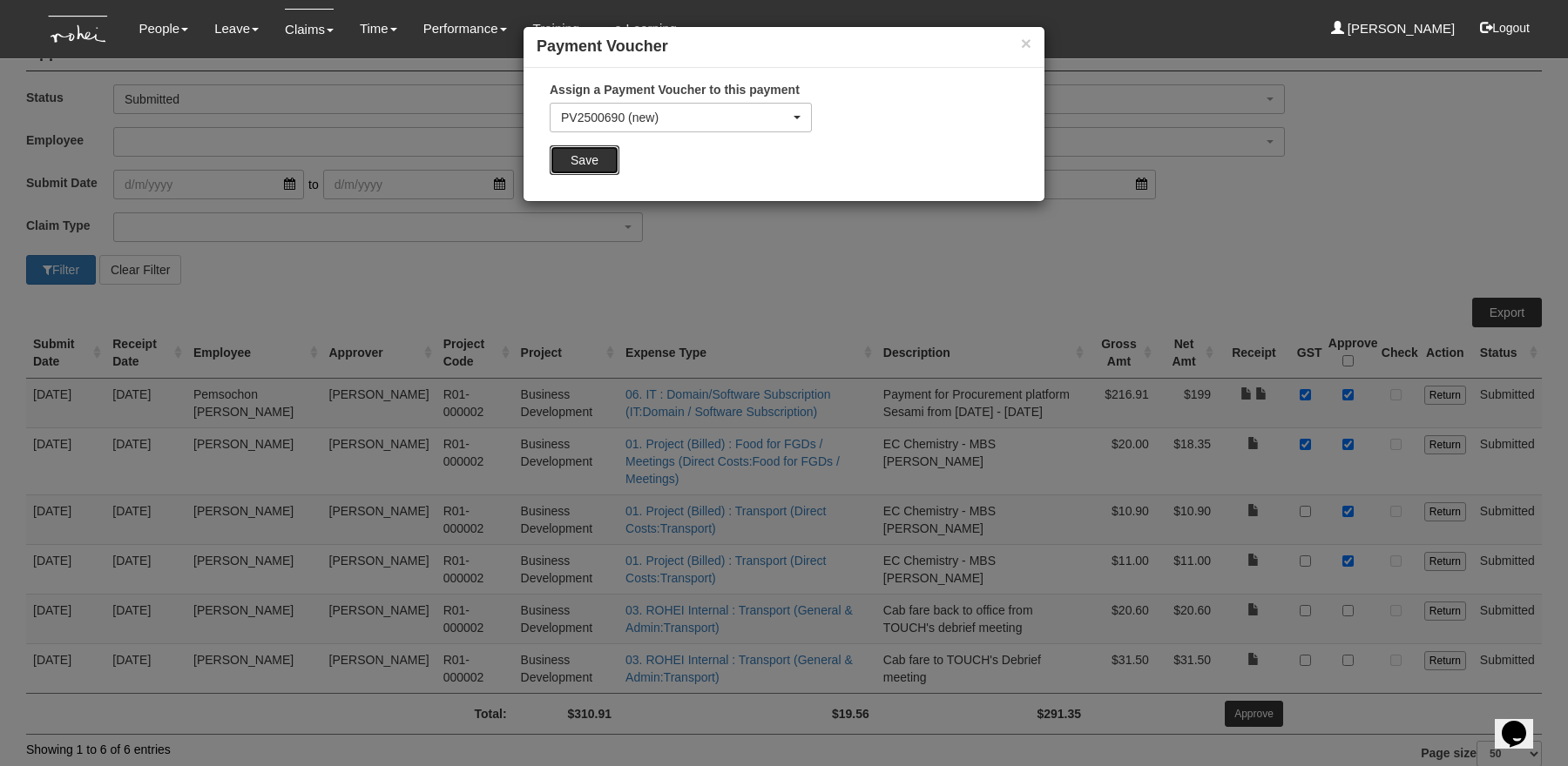
click at [580, 148] on input "Save" at bounding box center [584, 160] width 69 height 29
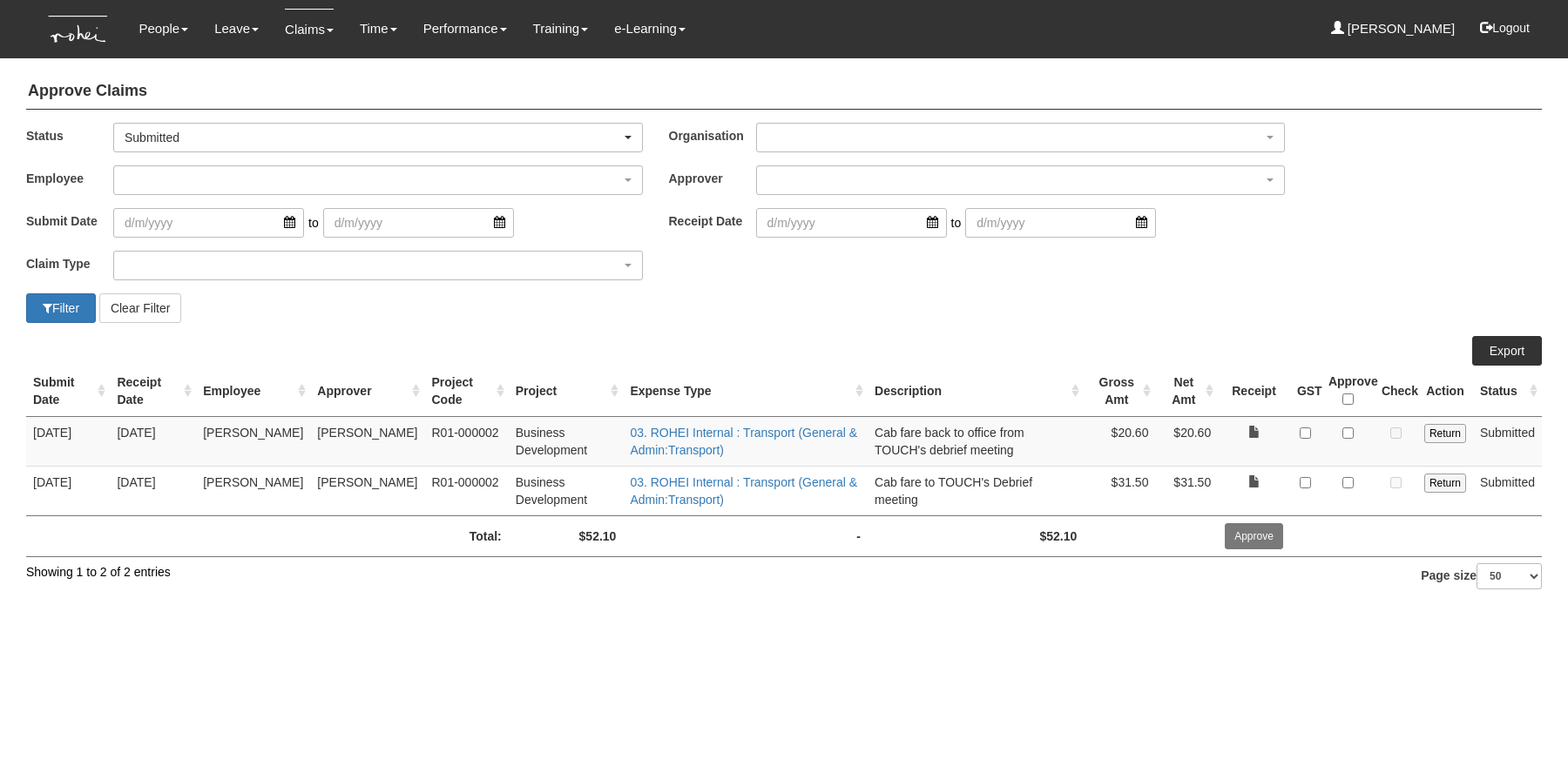
select select "50"
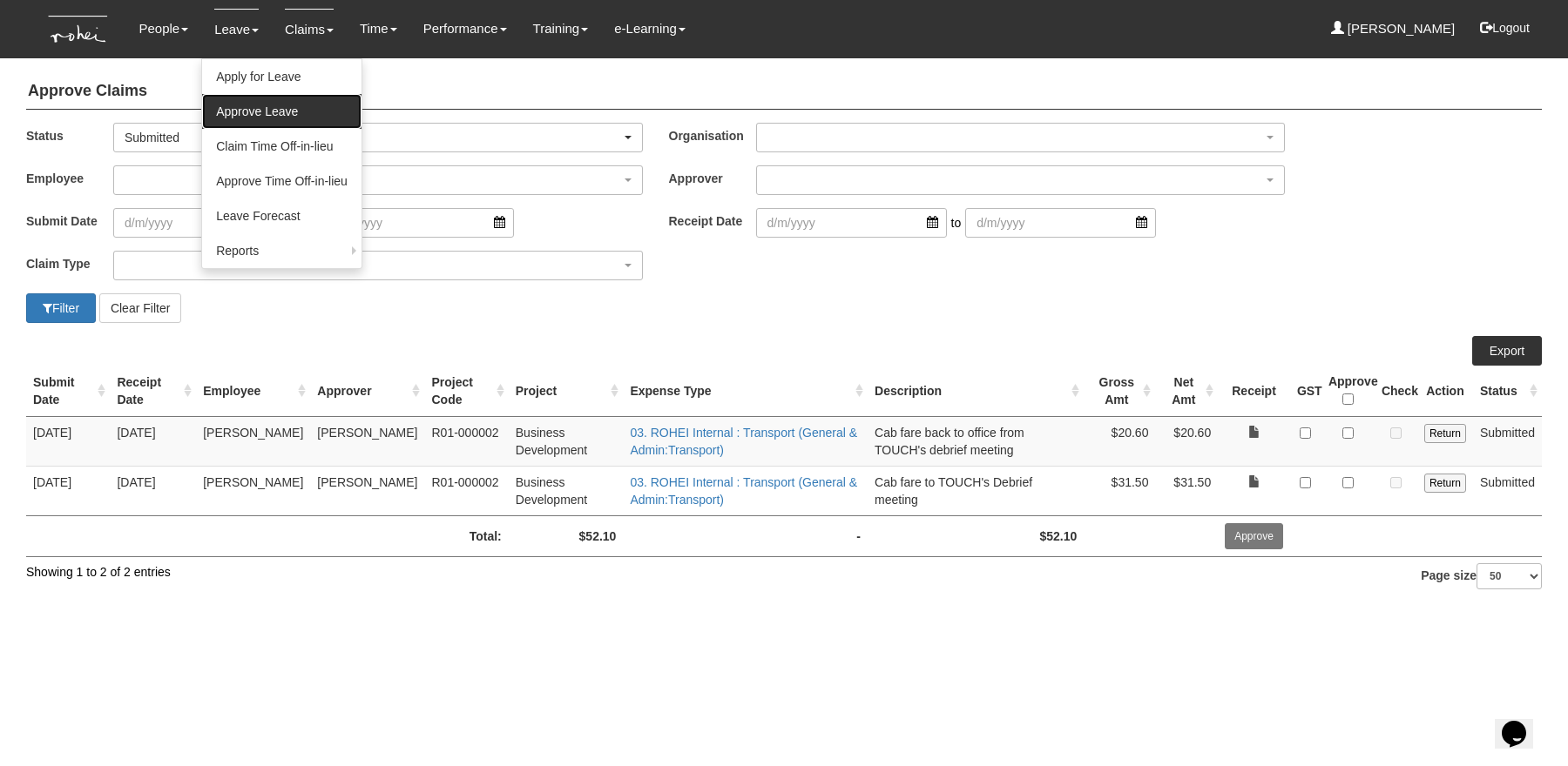
click at [259, 114] on link "Approve Leave" at bounding box center [282, 111] width 160 height 35
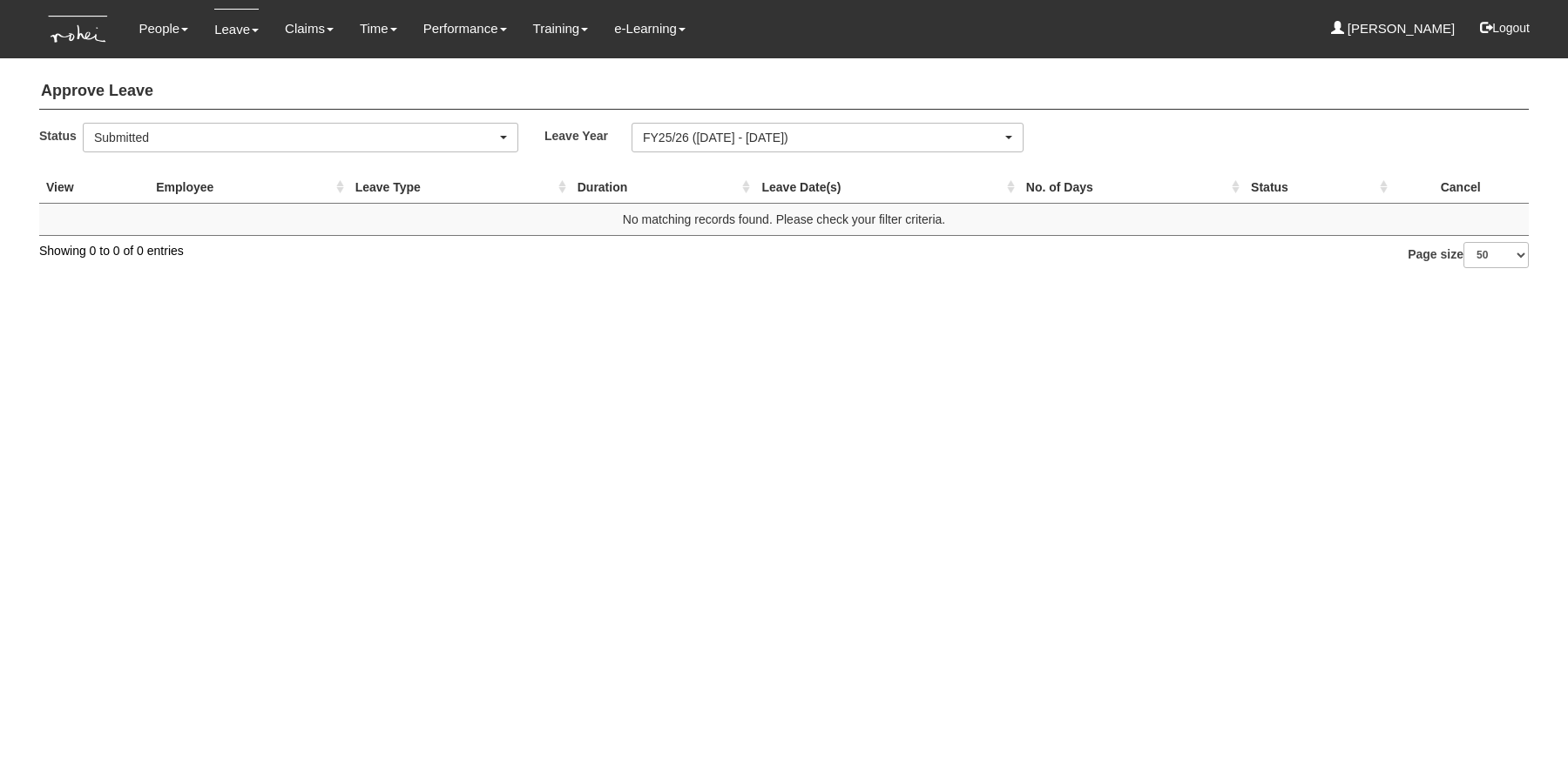
select select "50"
